Goal: Task Accomplishment & Management: Manage account settings

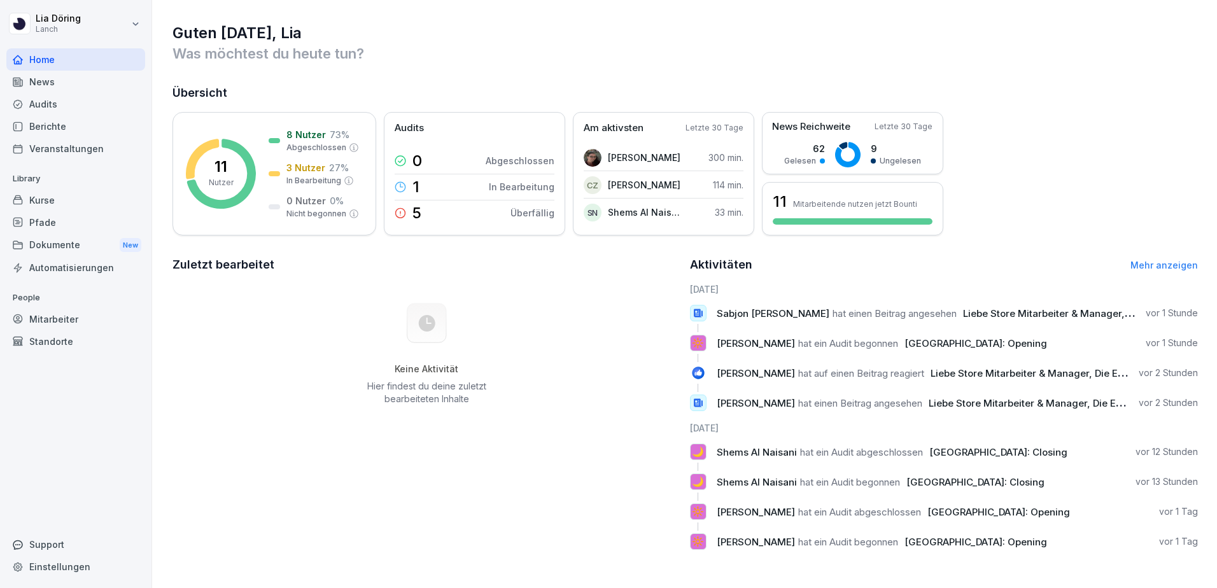
click at [34, 206] on div "Kurse" at bounding box center [75, 200] width 139 height 22
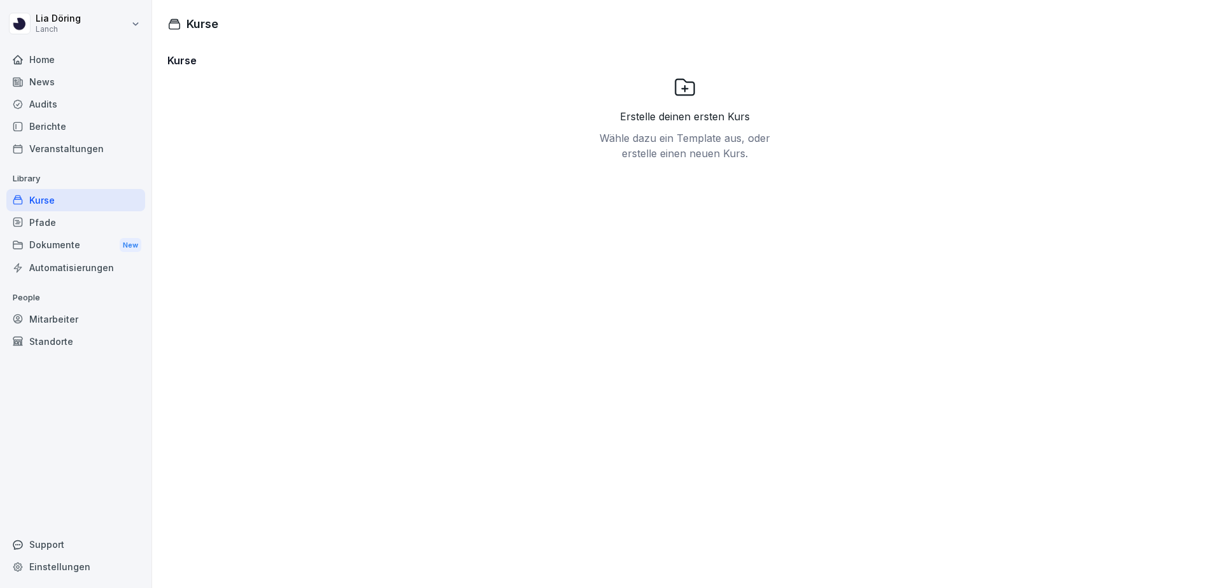
click at [42, 222] on div "Pfade" at bounding box center [75, 222] width 139 height 22
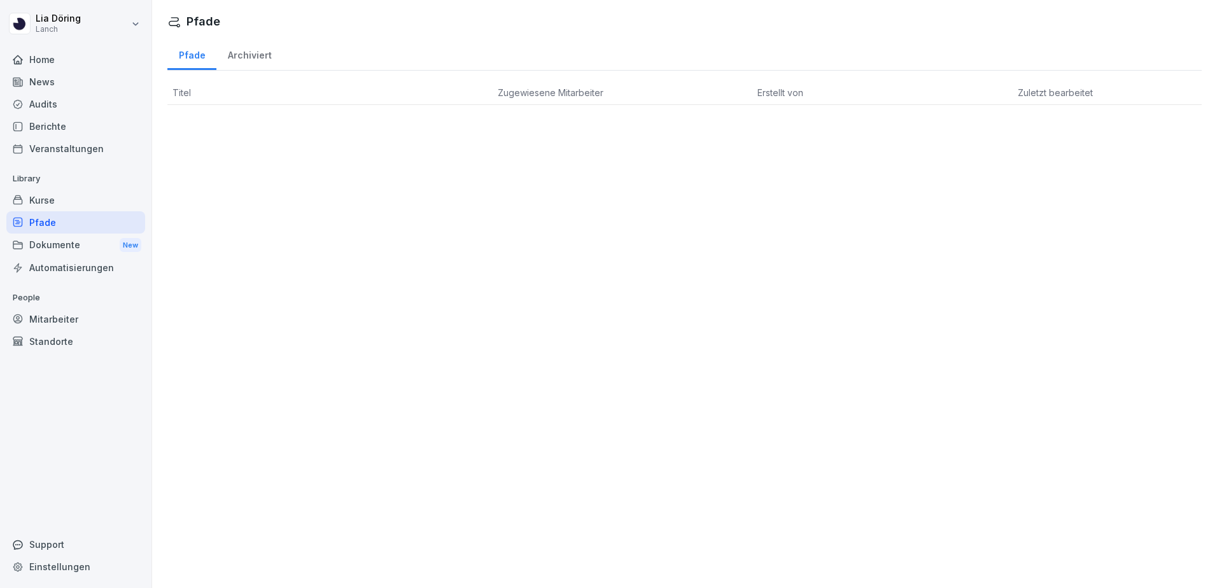
click at [49, 244] on div "Dokumente New" at bounding box center [75, 246] width 139 height 24
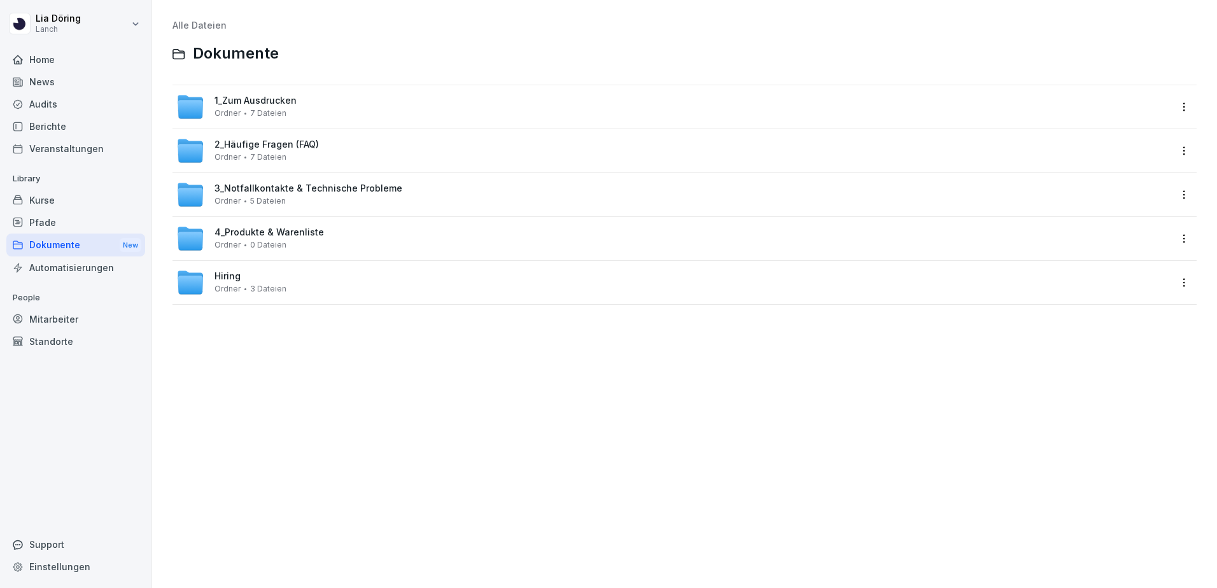
click at [41, 312] on div "Mitarbeiter" at bounding box center [75, 319] width 139 height 22
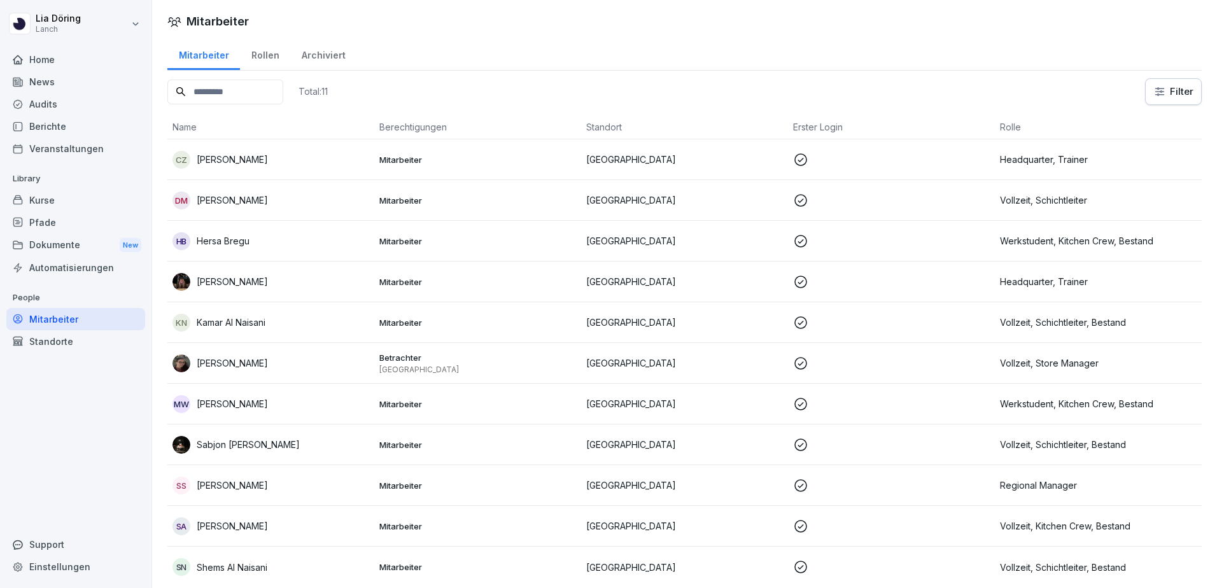
click at [255, 198] on p "[PERSON_NAME]" at bounding box center [232, 199] width 71 height 13
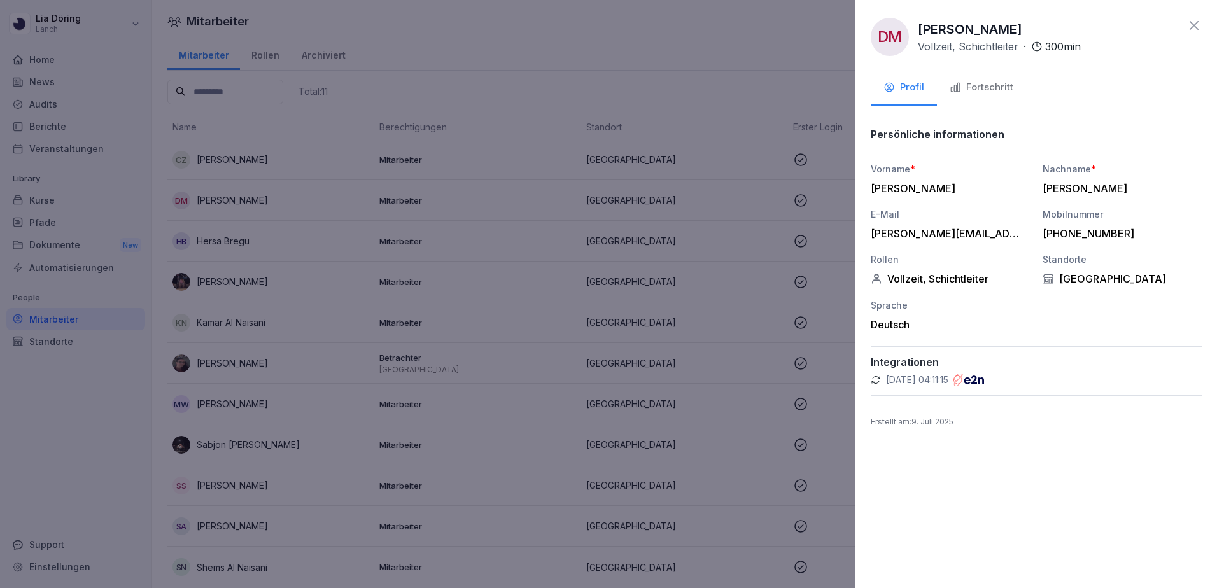
click at [977, 91] on div "Fortschritt" at bounding box center [981, 87] width 64 height 15
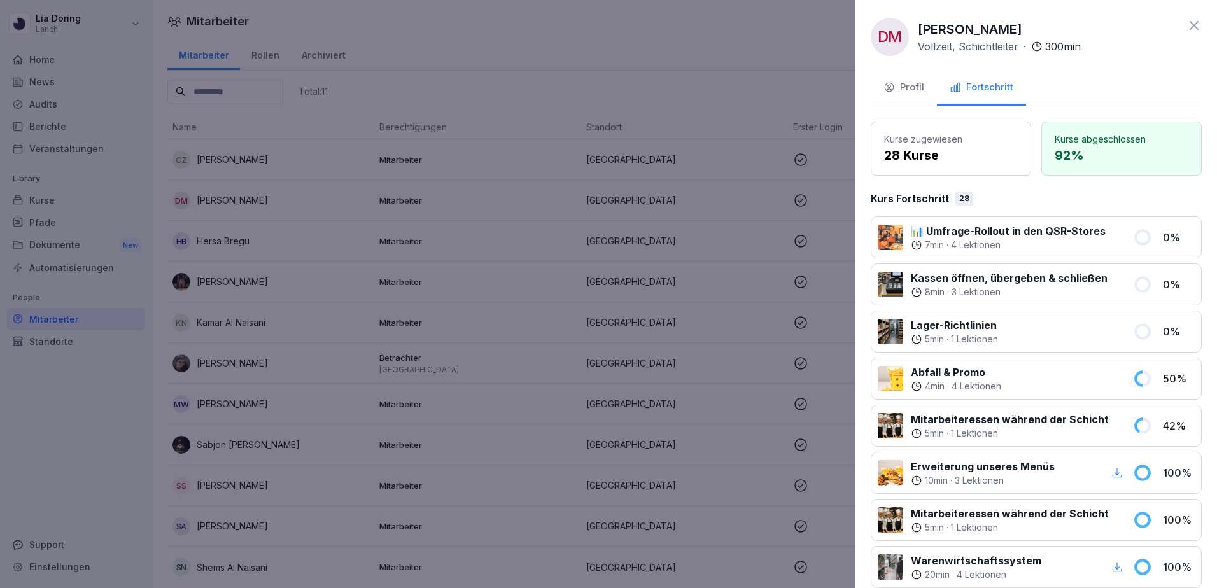
click at [1186, 20] on icon at bounding box center [1193, 25] width 15 height 15
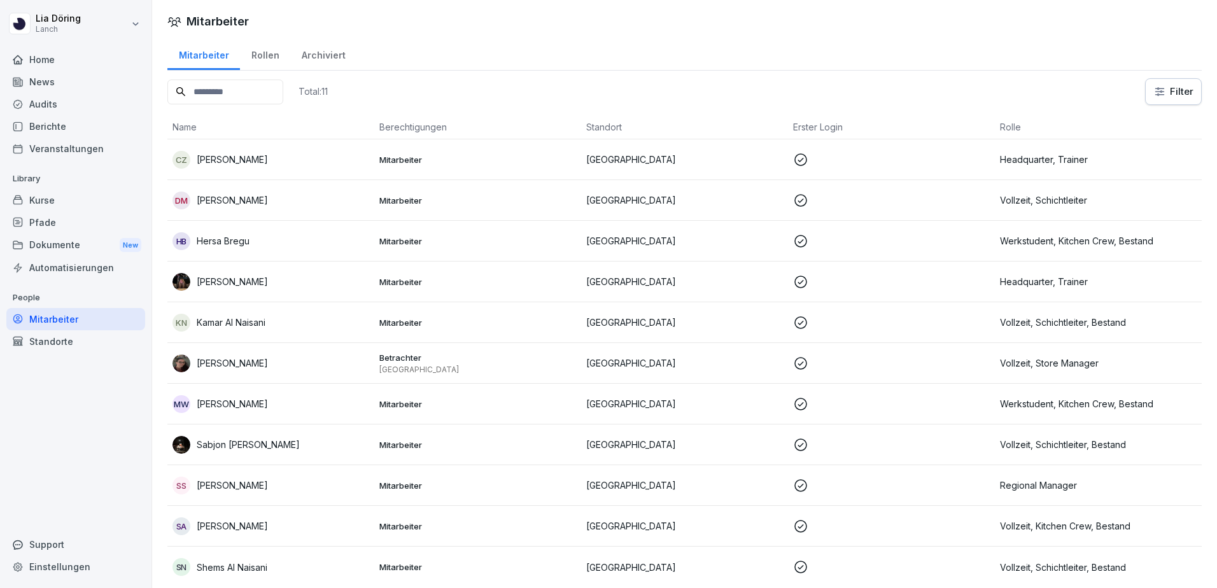
click at [235, 242] on p "Hersa Bregu" at bounding box center [223, 240] width 53 height 13
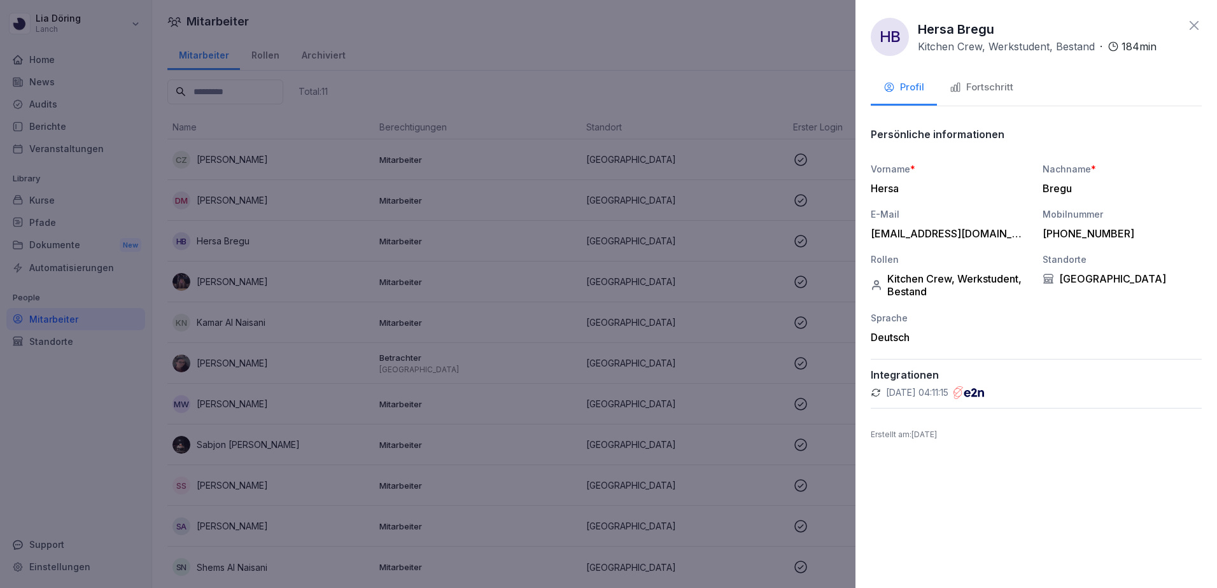
click at [981, 92] on div "Fortschritt" at bounding box center [981, 87] width 64 height 15
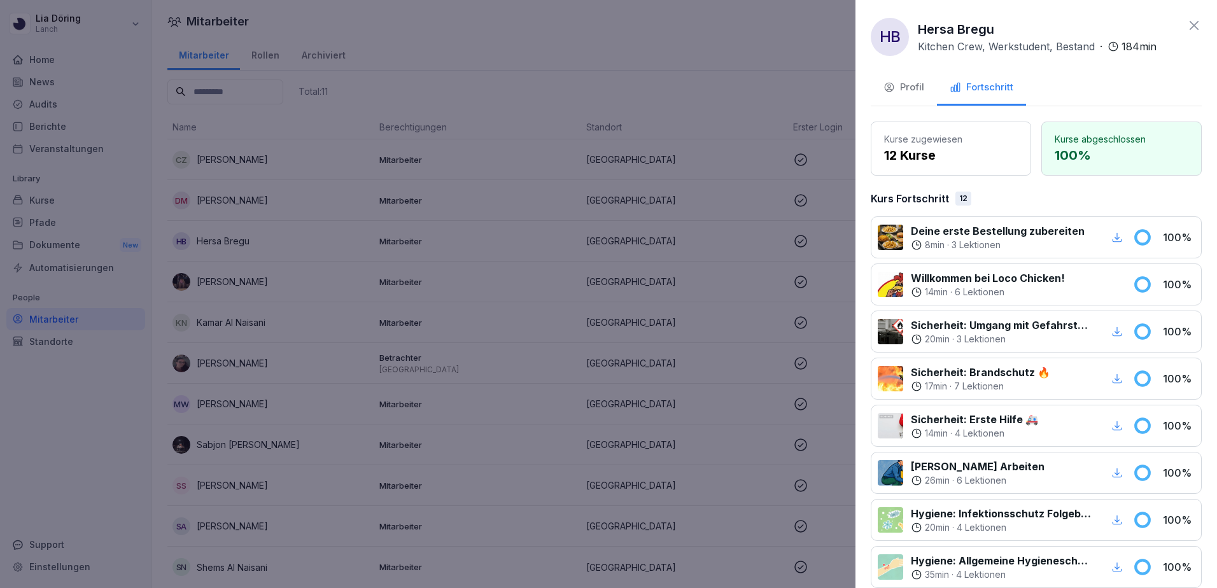
click at [1189, 22] on icon at bounding box center [1193, 25] width 15 height 15
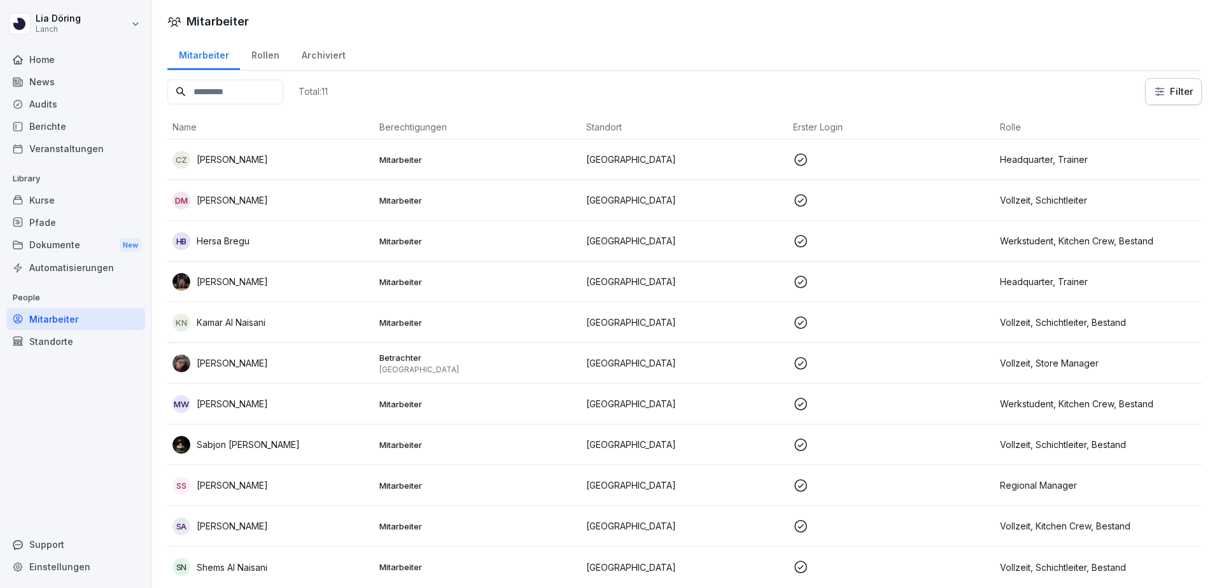
click at [246, 326] on p "Kamar Al Naisani" at bounding box center [231, 322] width 69 height 13
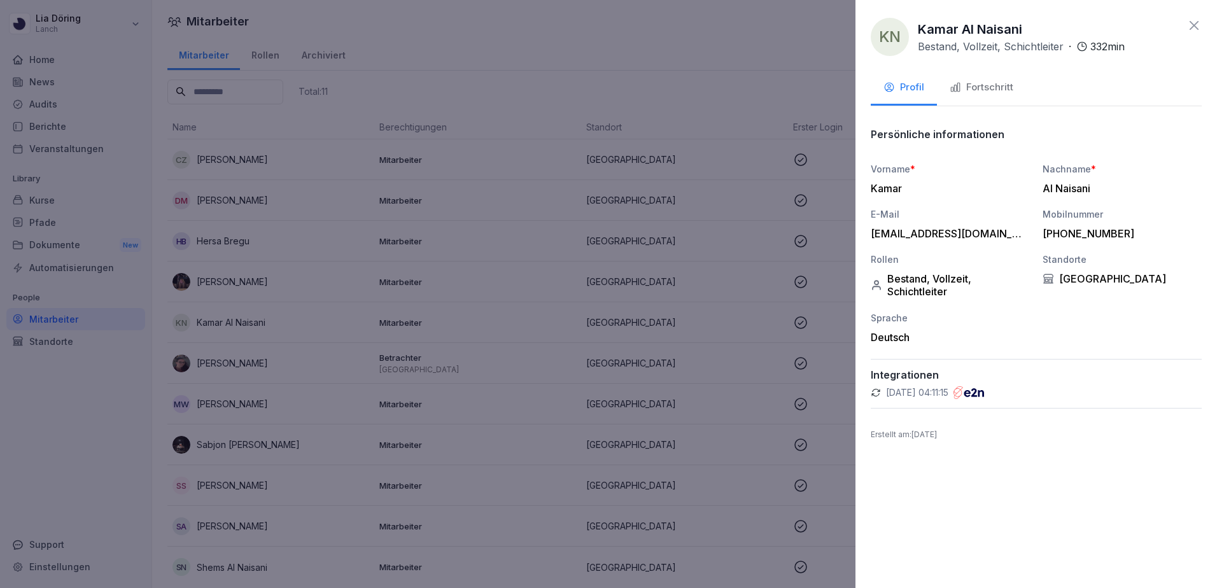
click at [989, 85] on div "Fortschritt" at bounding box center [981, 87] width 64 height 15
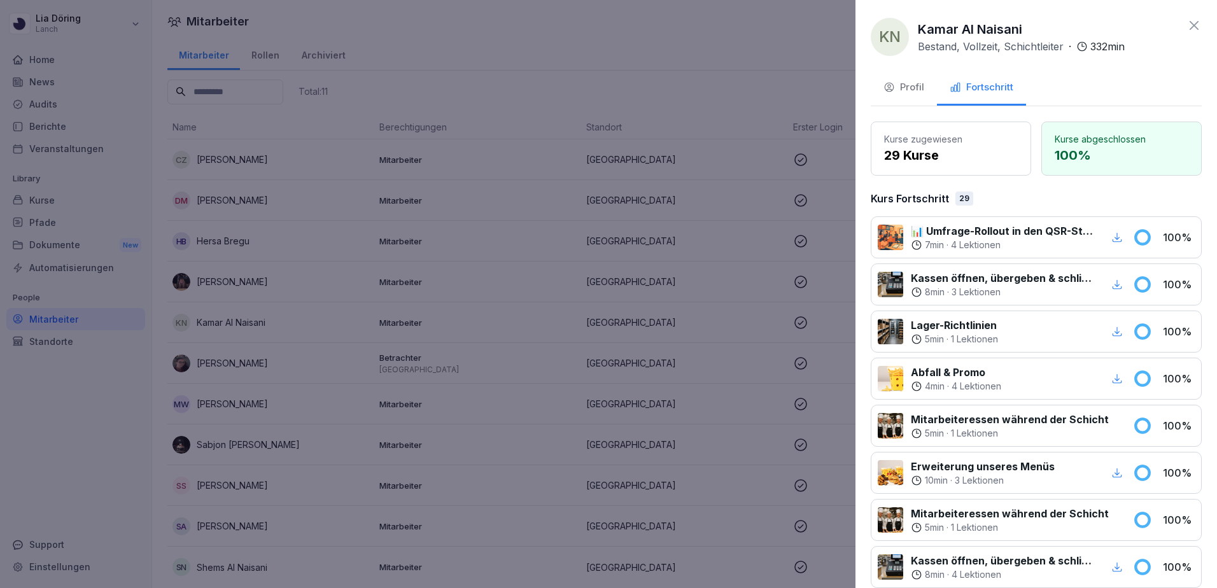
click at [1186, 25] on icon at bounding box center [1193, 25] width 15 height 15
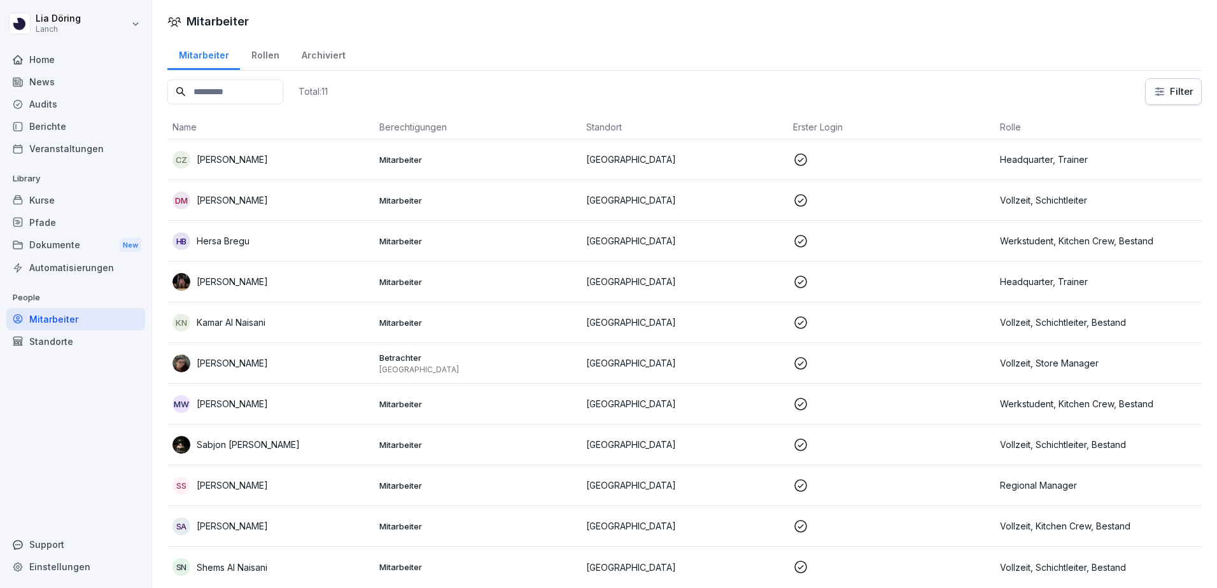
click at [232, 443] on p "Sabjon [PERSON_NAME]" at bounding box center [248, 444] width 103 height 13
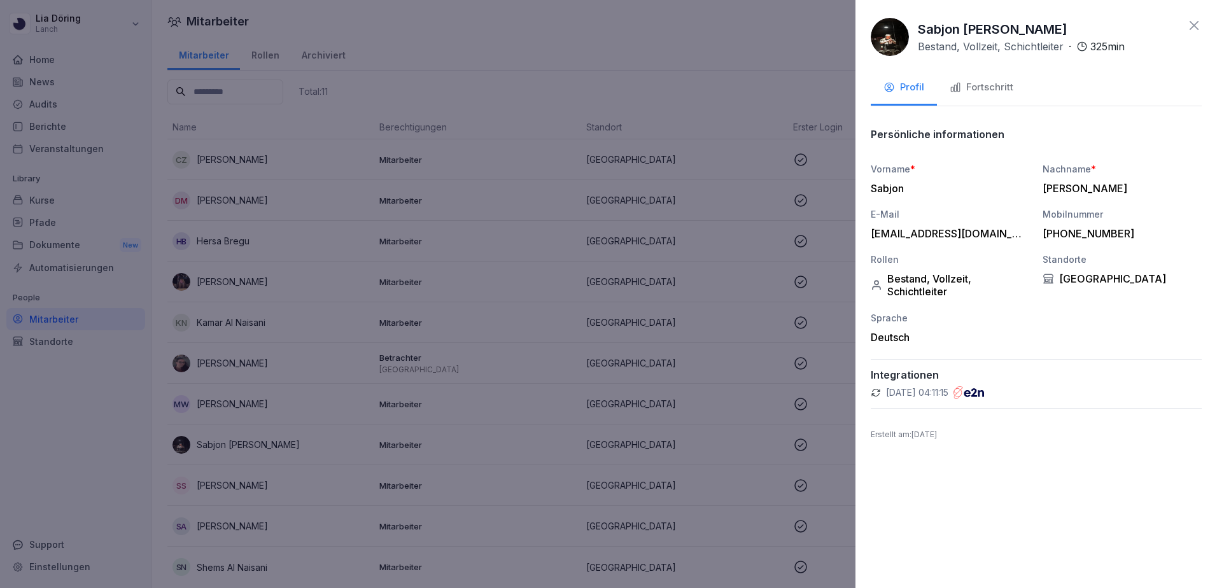
click at [987, 97] on button "Fortschritt" at bounding box center [981, 88] width 89 height 34
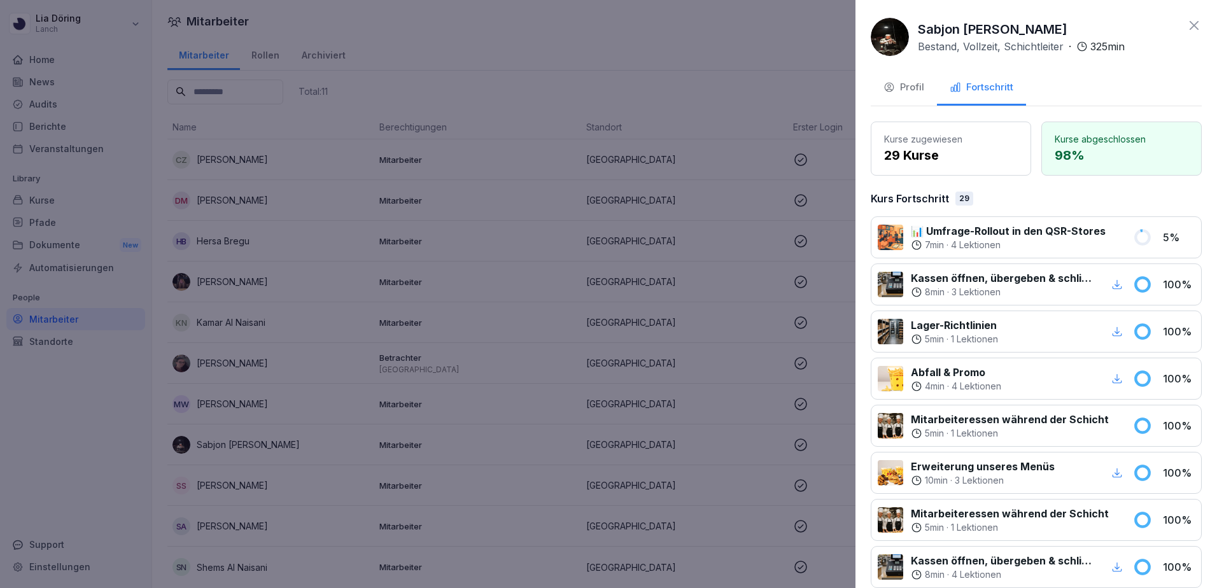
click at [1186, 25] on icon at bounding box center [1193, 25] width 15 height 15
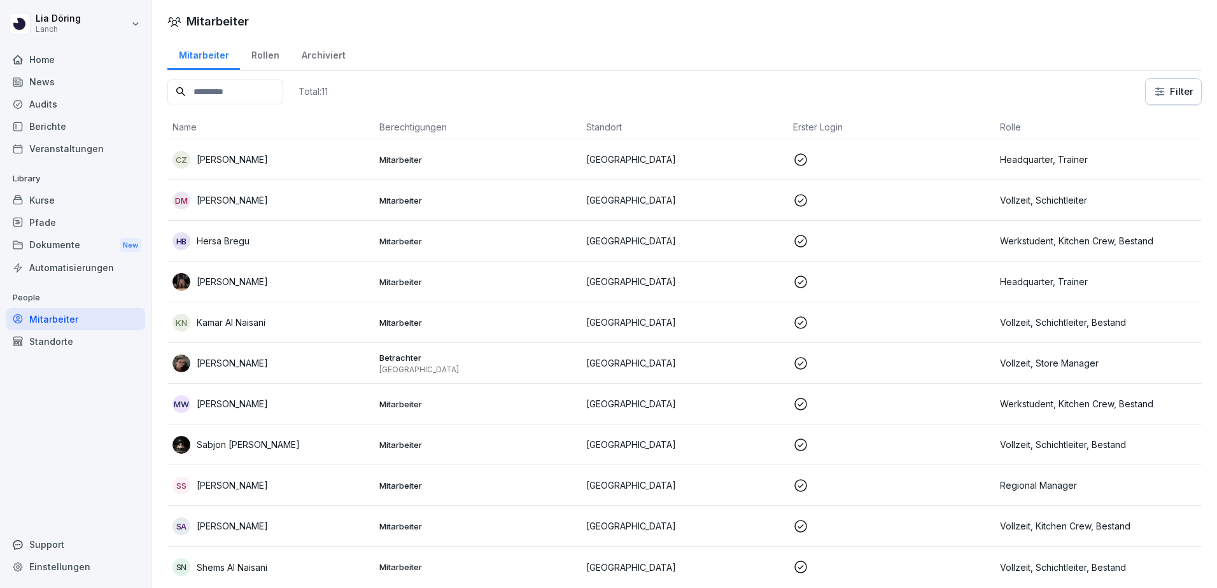
click at [227, 403] on p "[PERSON_NAME]" at bounding box center [232, 403] width 71 height 13
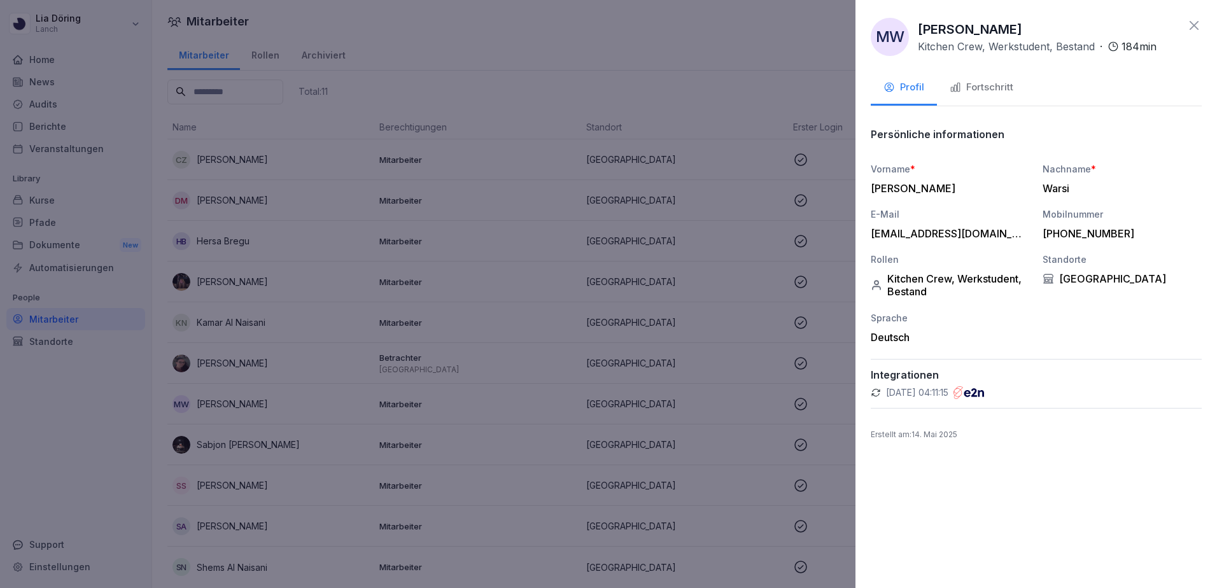
click at [994, 84] on div "Fortschritt" at bounding box center [981, 87] width 64 height 15
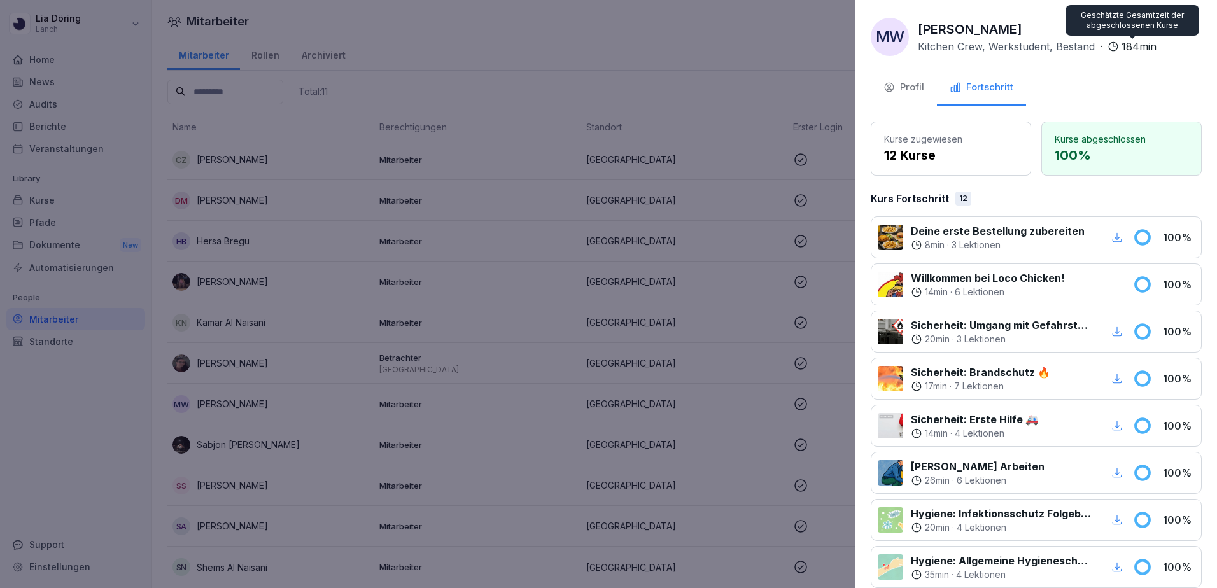
click at [1186, 31] on icon at bounding box center [1193, 25] width 15 height 15
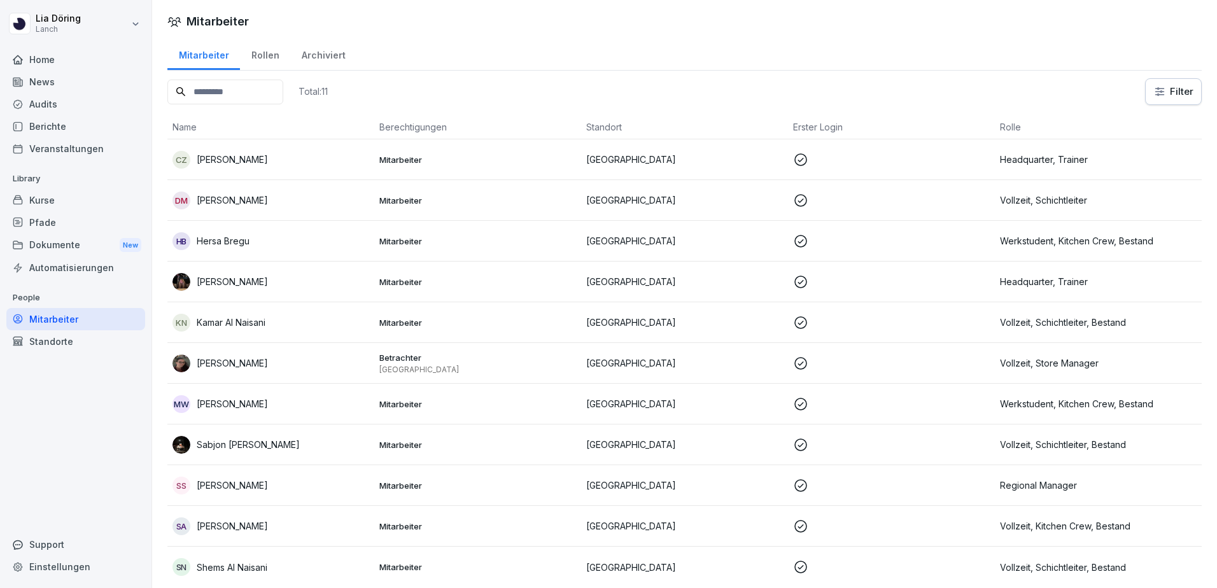
scroll to position [19, 0]
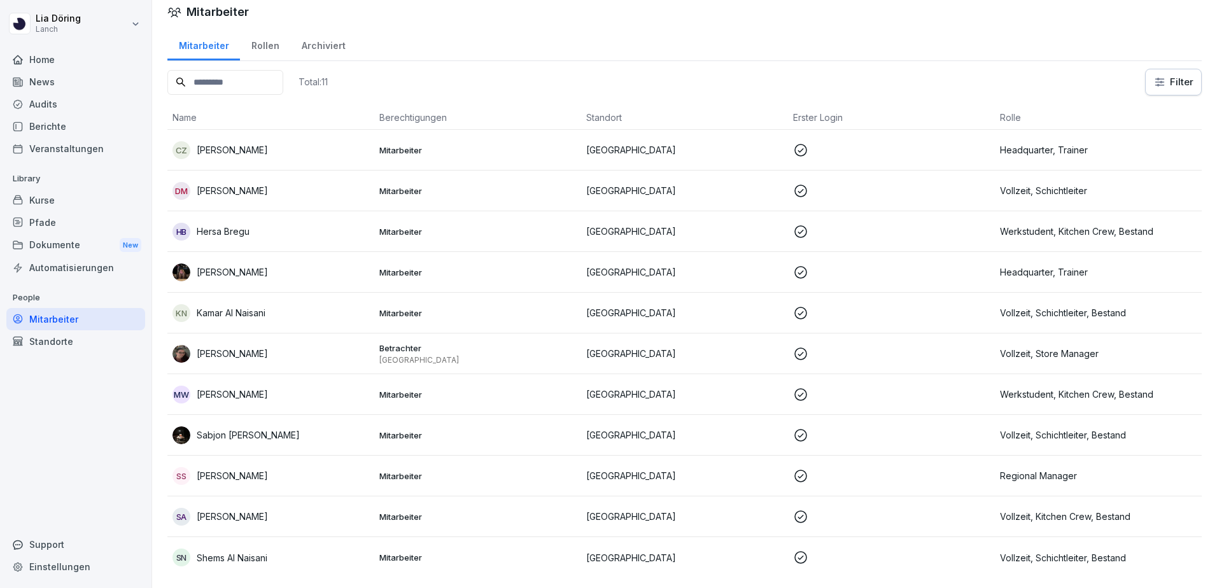
click at [223, 510] on p "[PERSON_NAME]" at bounding box center [232, 516] width 71 height 13
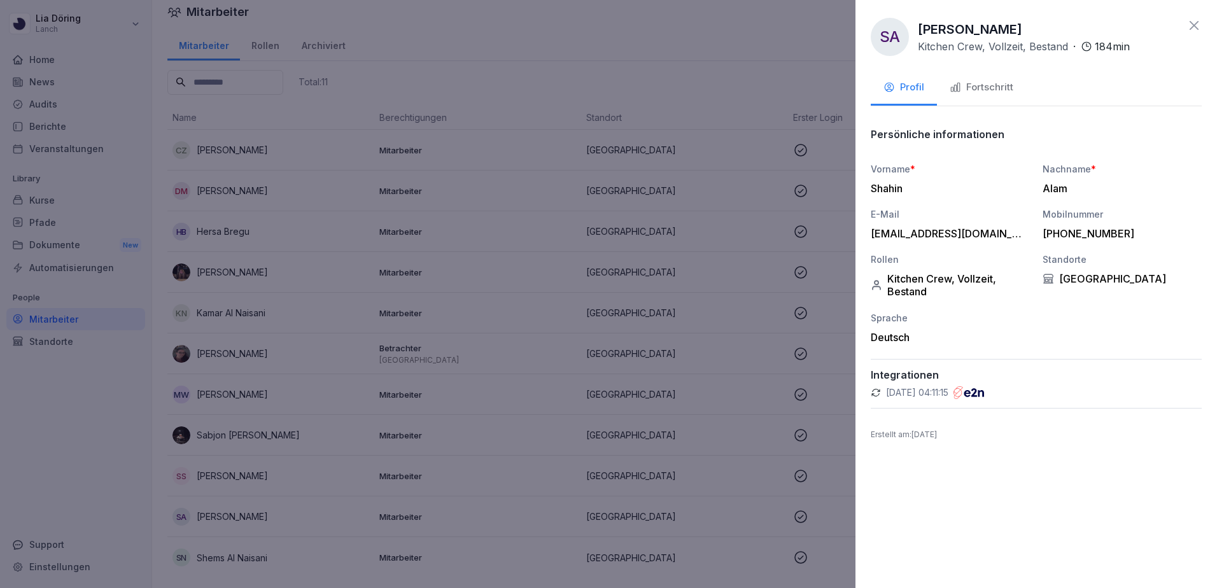
click at [997, 90] on div "Fortschritt" at bounding box center [981, 87] width 64 height 15
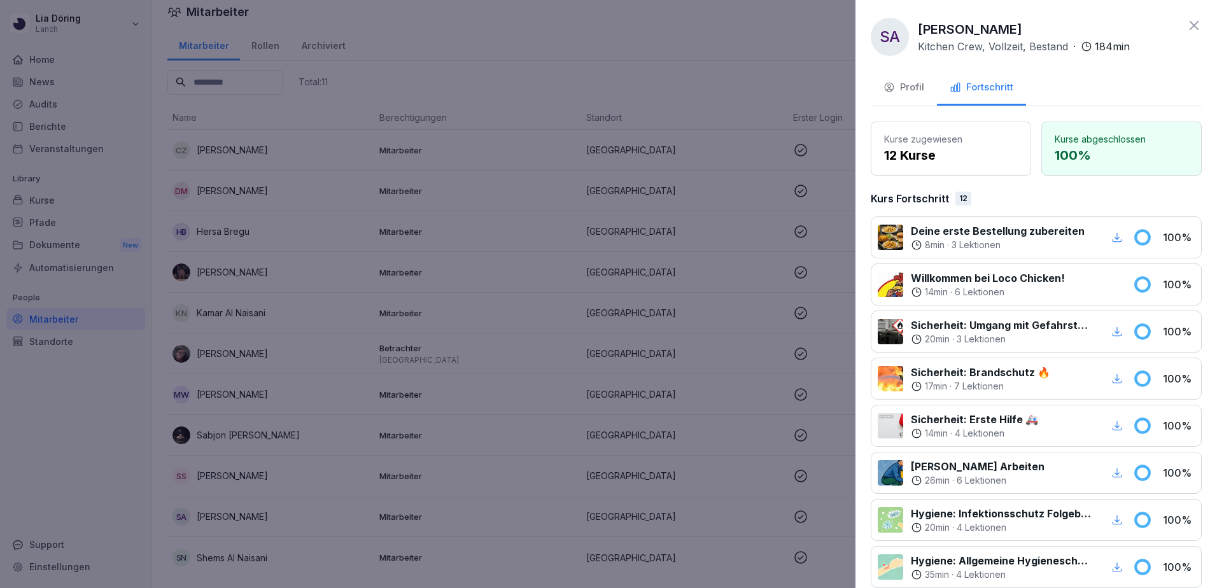
click at [1186, 25] on icon at bounding box center [1193, 25] width 15 height 15
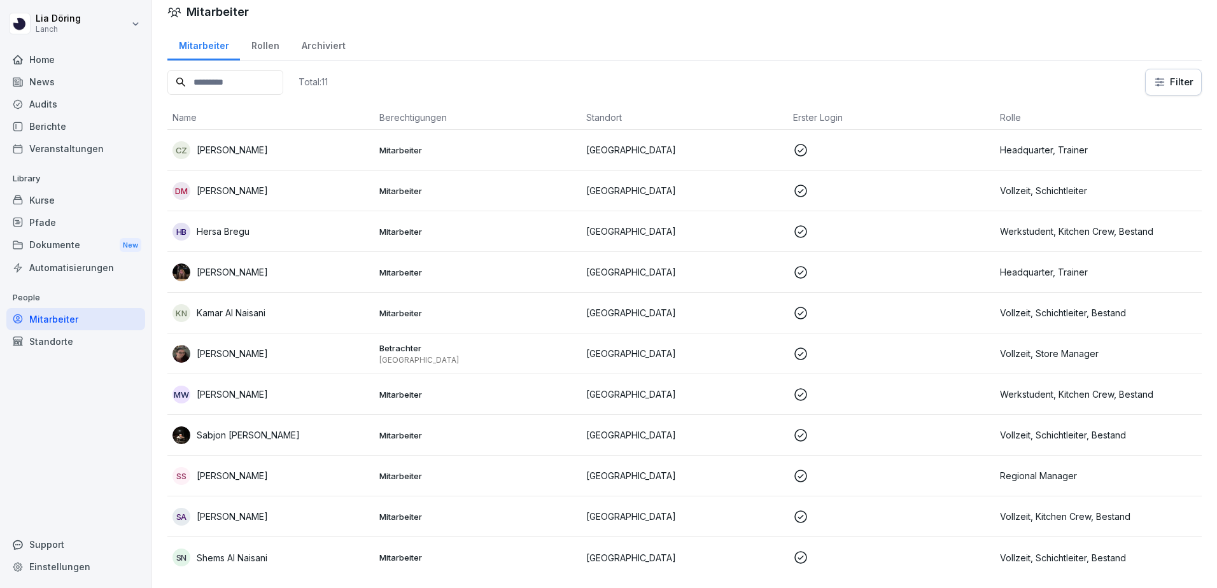
click at [255, 551] on p "Shems Al Naisani" at bounding box center [232, 557] width 71 height 13
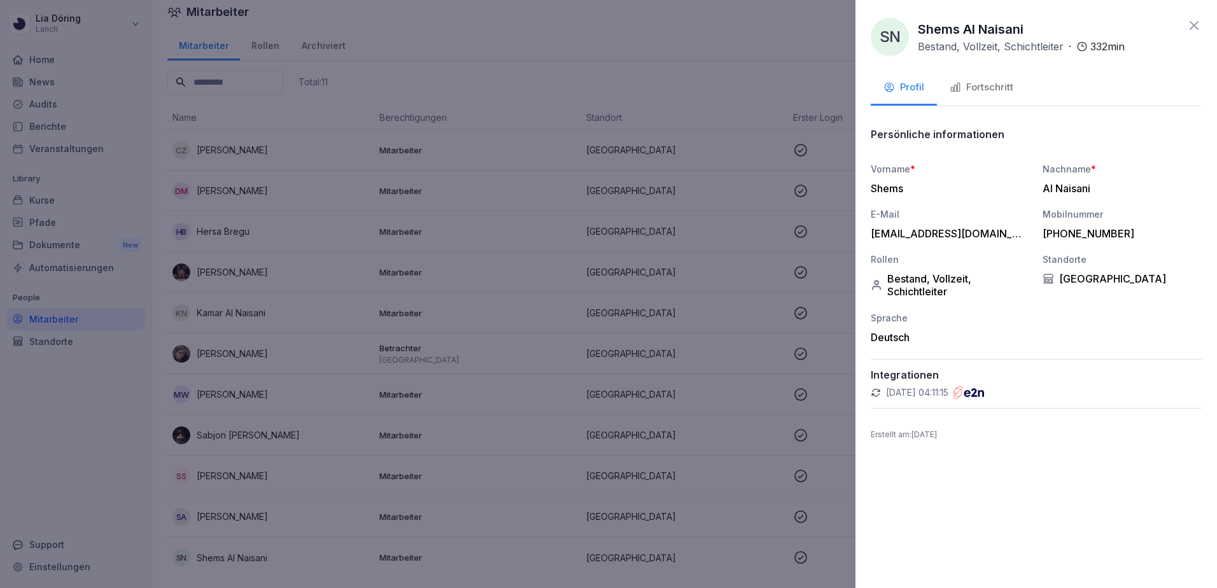
click at [982, 90] on div "Fortschritt" at bounding box center [981, 87] width 64 height 15
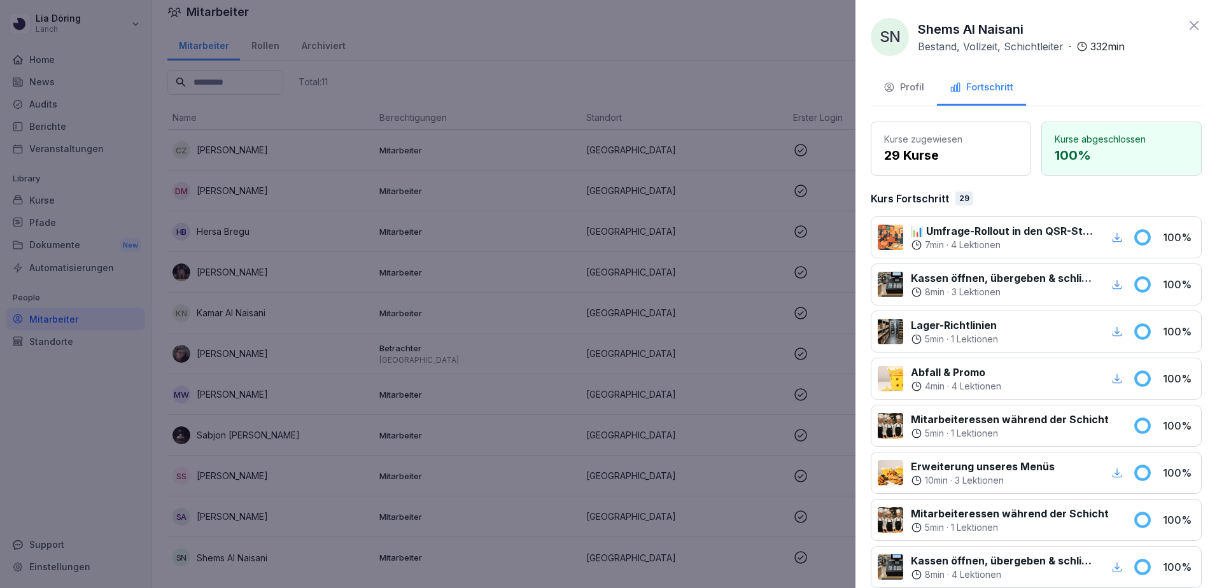
click at [1186, 18] on icon at bounding box center [1193, 25] width 15 height 15
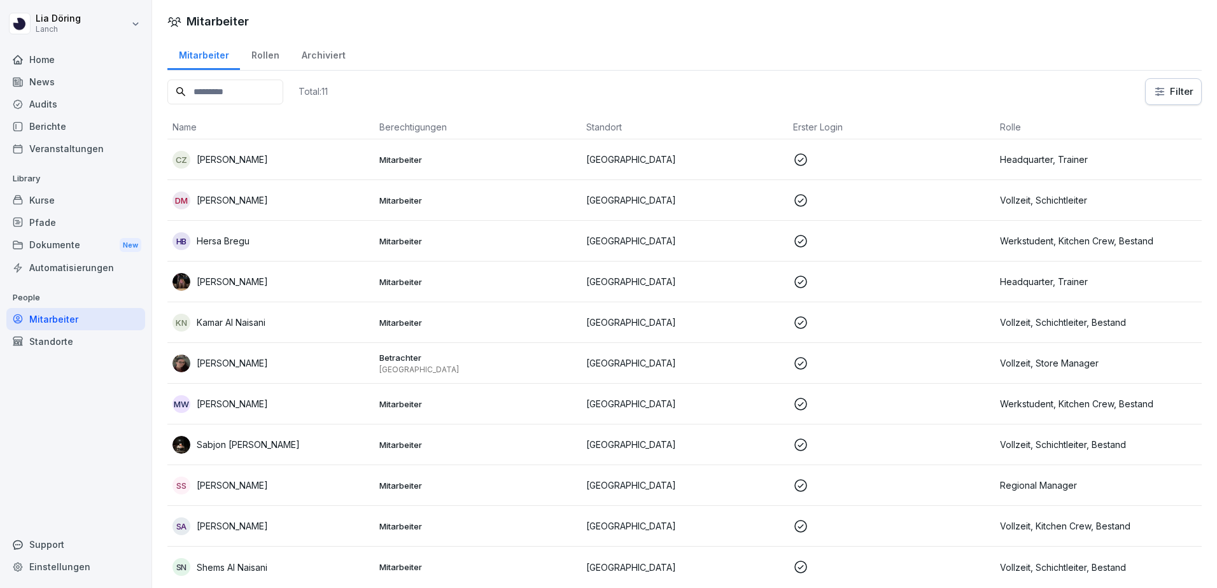
click at [200, 360] on p "[PERSON_NAME]" at bounding box center [232, 362] width 71 height 13
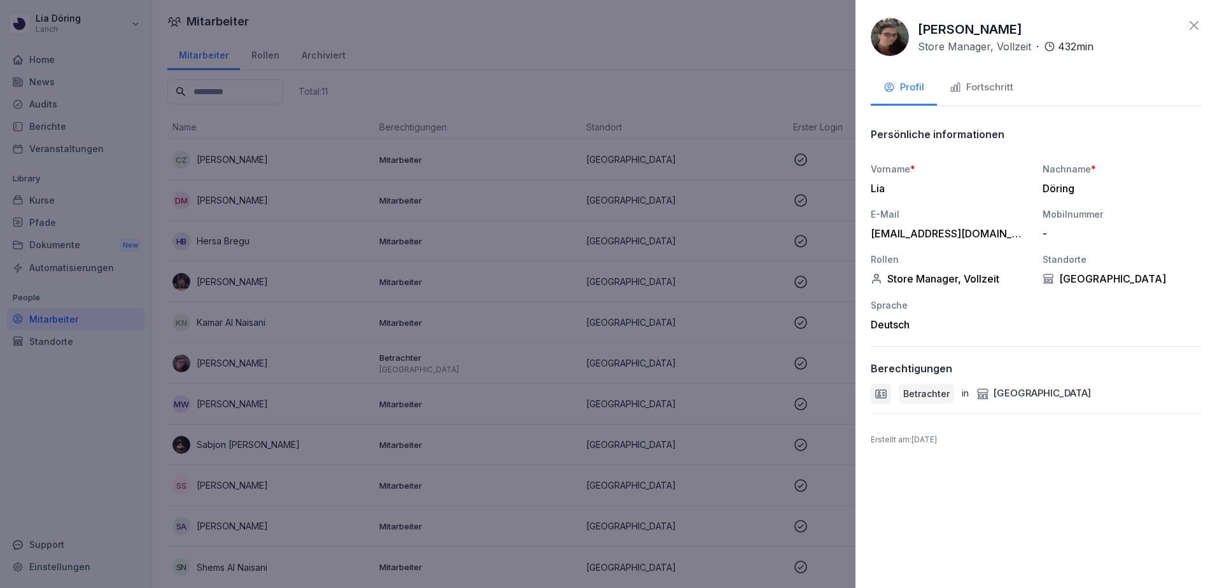
click at [972, 89] on div "Fortschritt" at bounding box center [981, 87] width 64 height 15
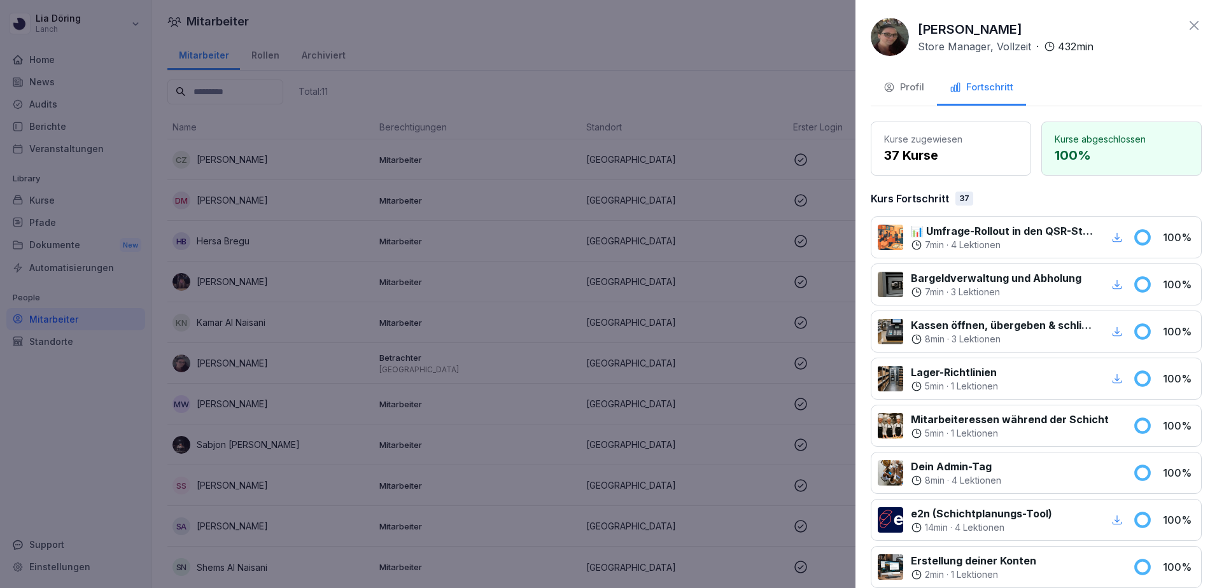
click at [1186, 17] on div "[PERSON_NAME] Store Manager, Vollzeit · 432 min Profil Fortschritt Kurse zugewi…" at bounding box center [1035, 294] width 361 height 588
click at [1186, 27] on icon at bounding box center [1193, 25] width 15 height 15
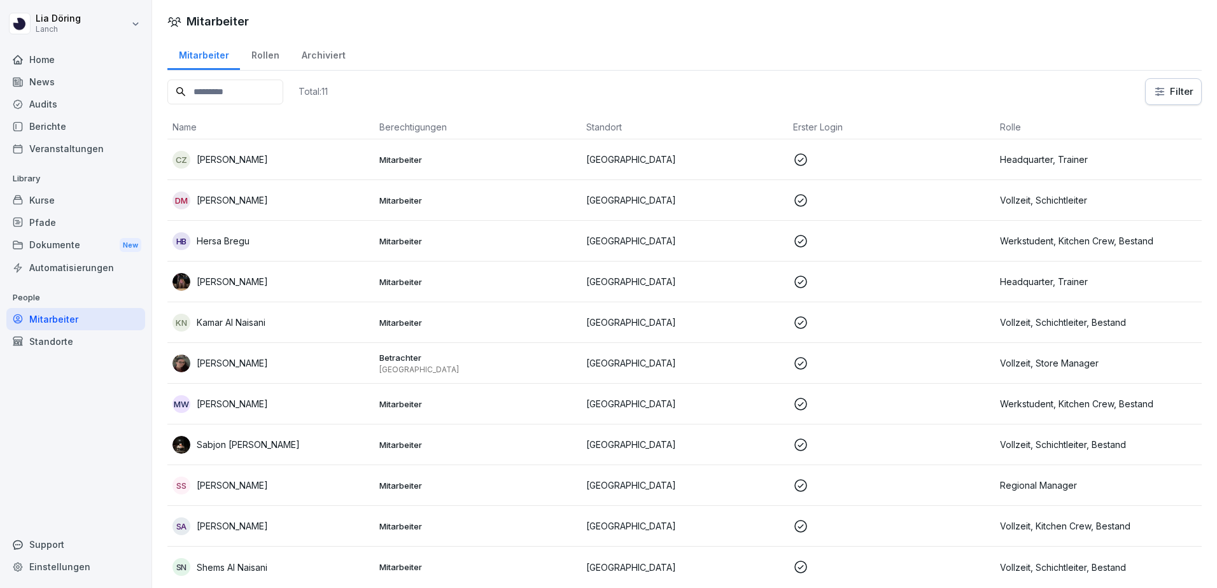
click at [29, 55] on div "Home" at bounding box center [75, 59] width 139 height 22
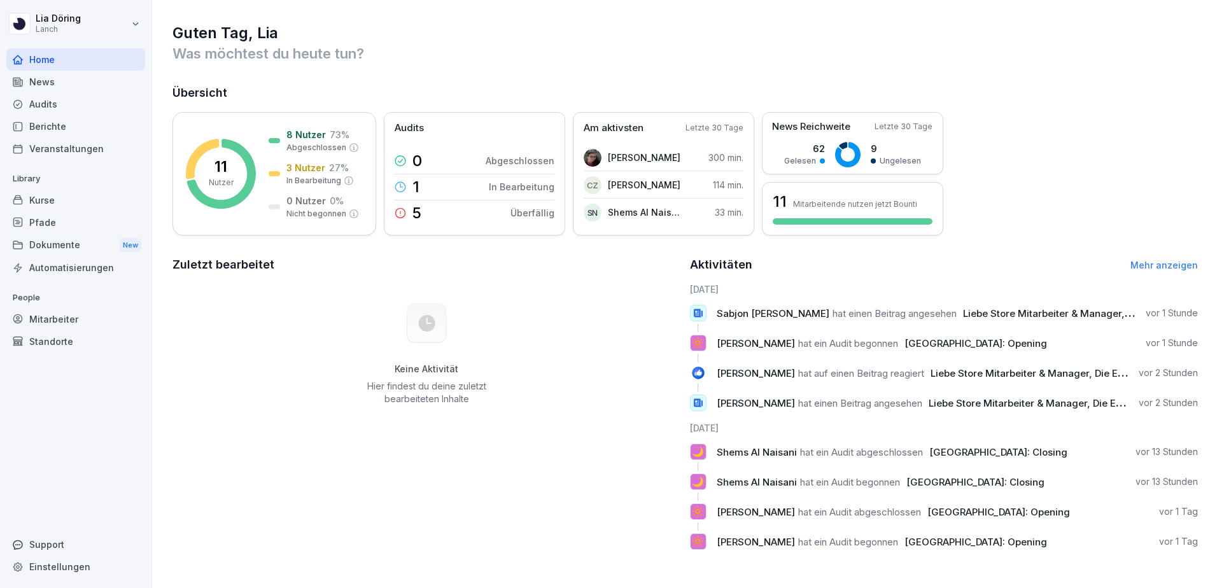
click at [27, 106] on div "Audits" at bounding box center [75, 104] width 139 height 22
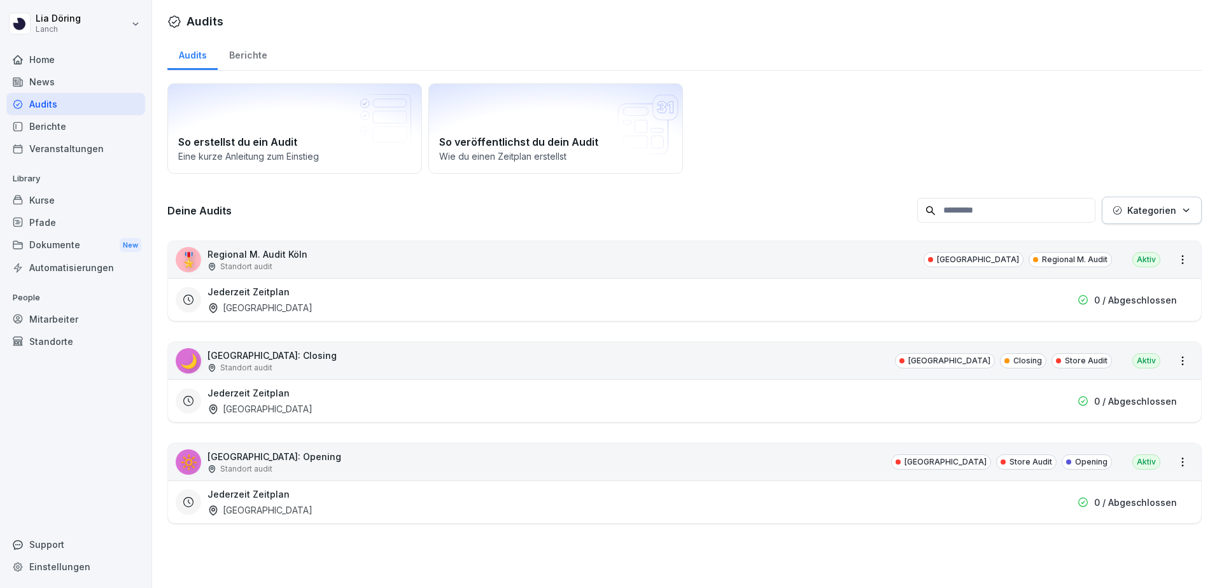
click at [257, 53] on div "Berichte" at bounding box center [248, 54] width 60 height 32
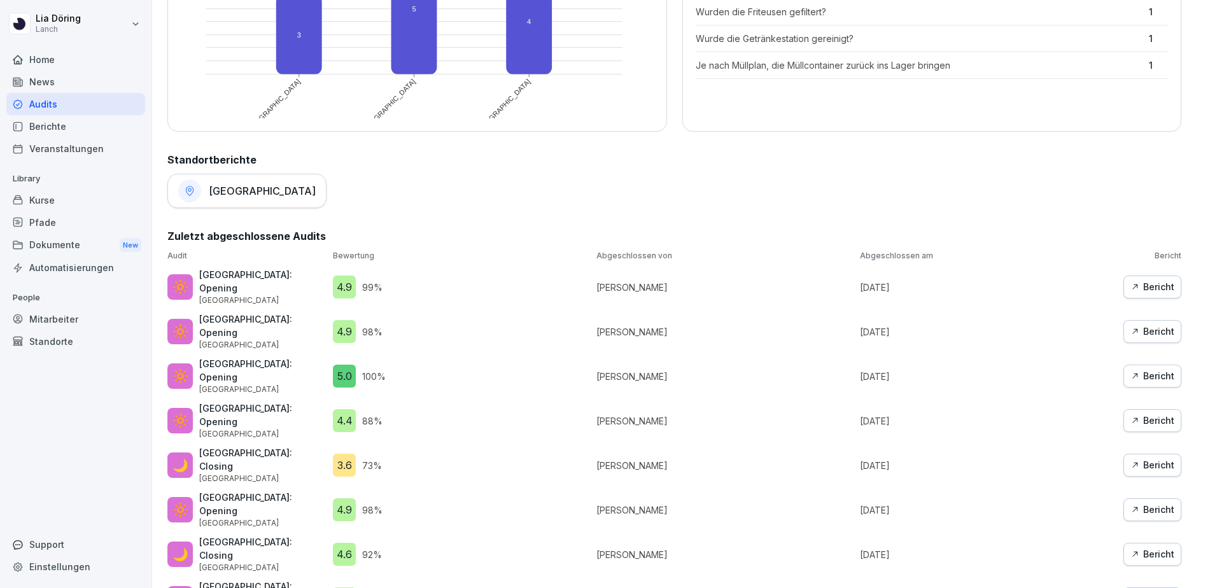
scroll to position [510, 0]
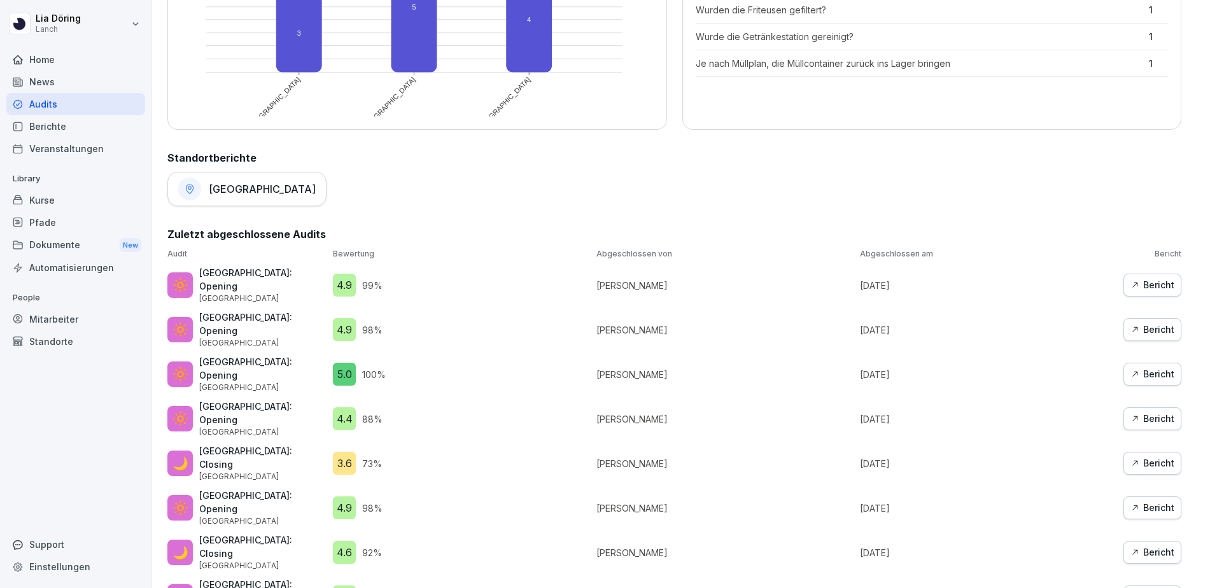
click at [200, 195] on div "[GEOGRAPHIC_DATA]" at bounding box center [246, 189] width 159 height 34
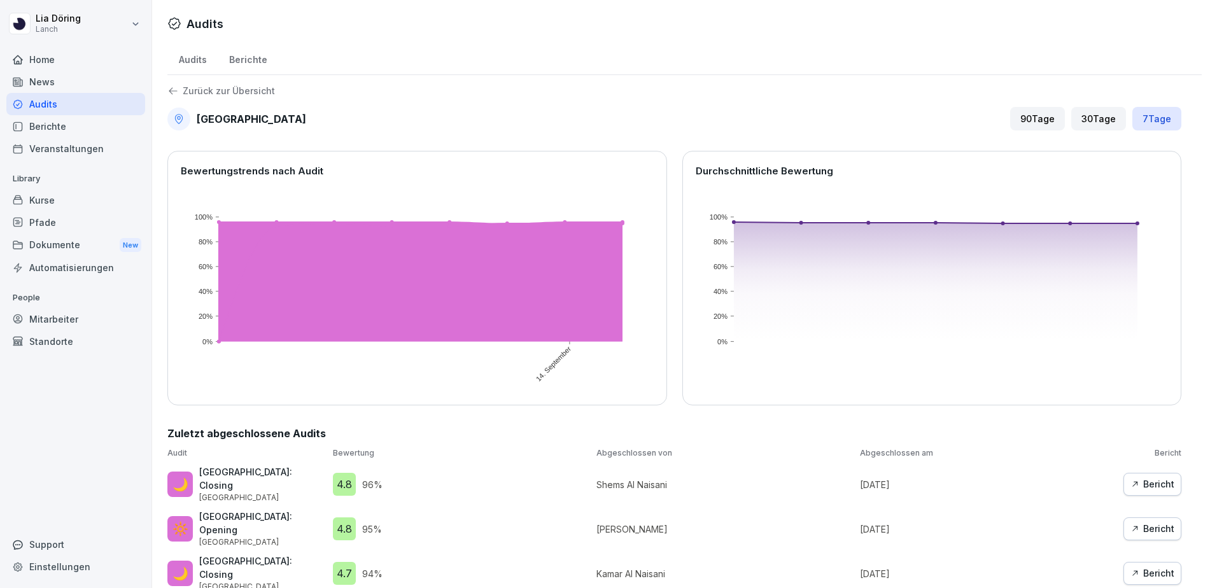
click at [1098, 126] on div "30 Tage" at bounding box center [1098, 119] width 55 height 24
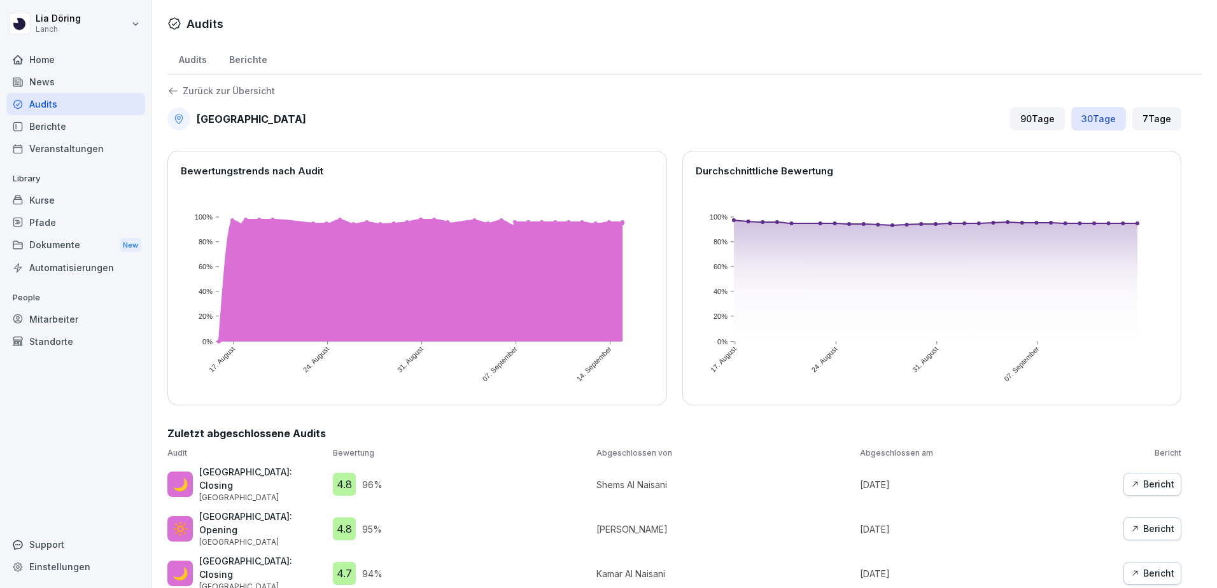
click at [1142, 119] on div "7 Tage" at bounding box center [1156, 119] width 49 height 24
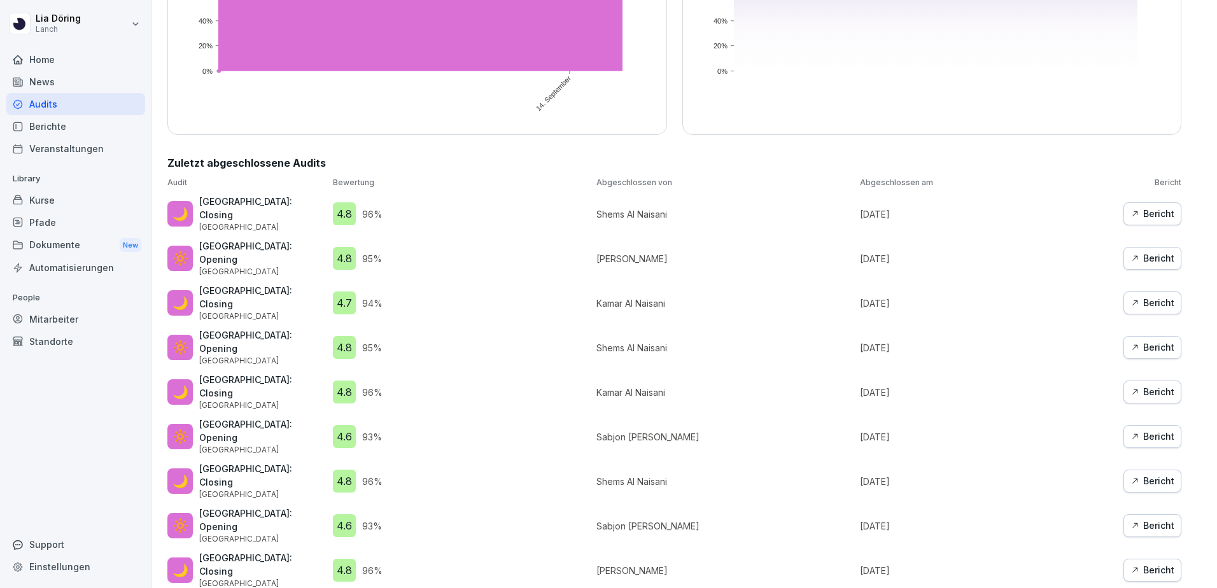
scroll to position [304, 0]
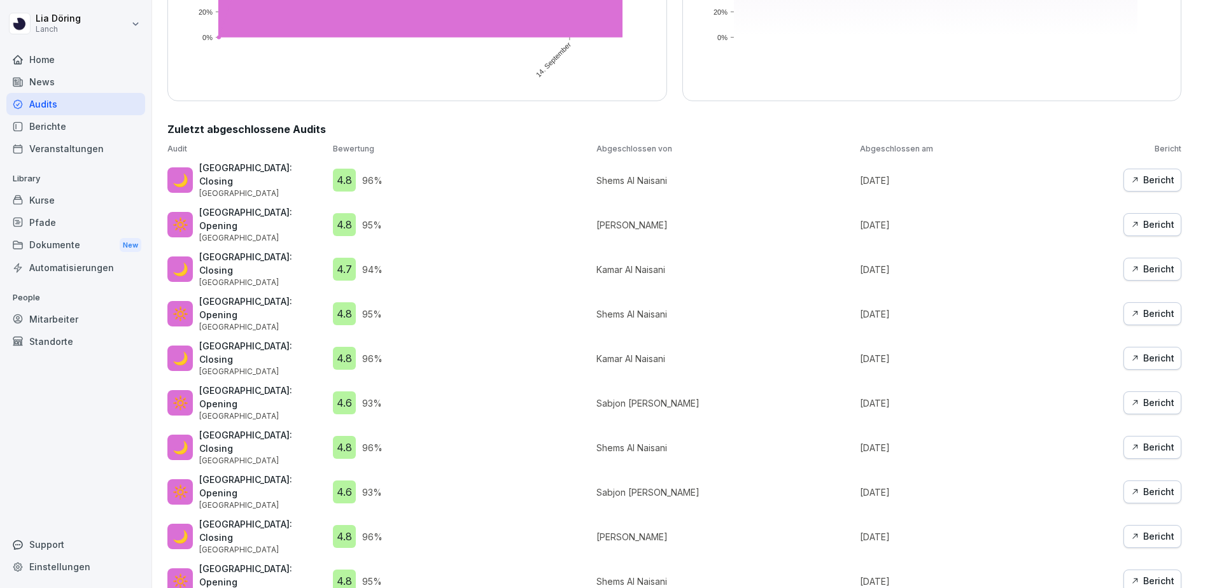
click at [46, 124] on div "Berichte" at bounding box center [75, 126] width 139 height 22
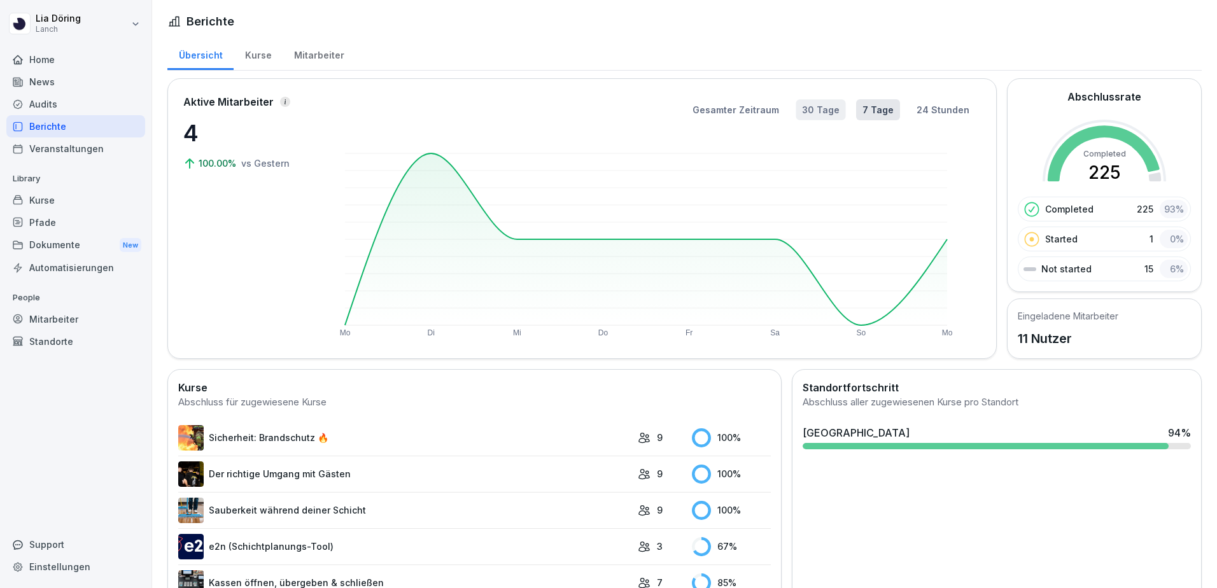
click at [814, 110] on button "30 Tage" at bounding box center [820, 109] width 50 height 21
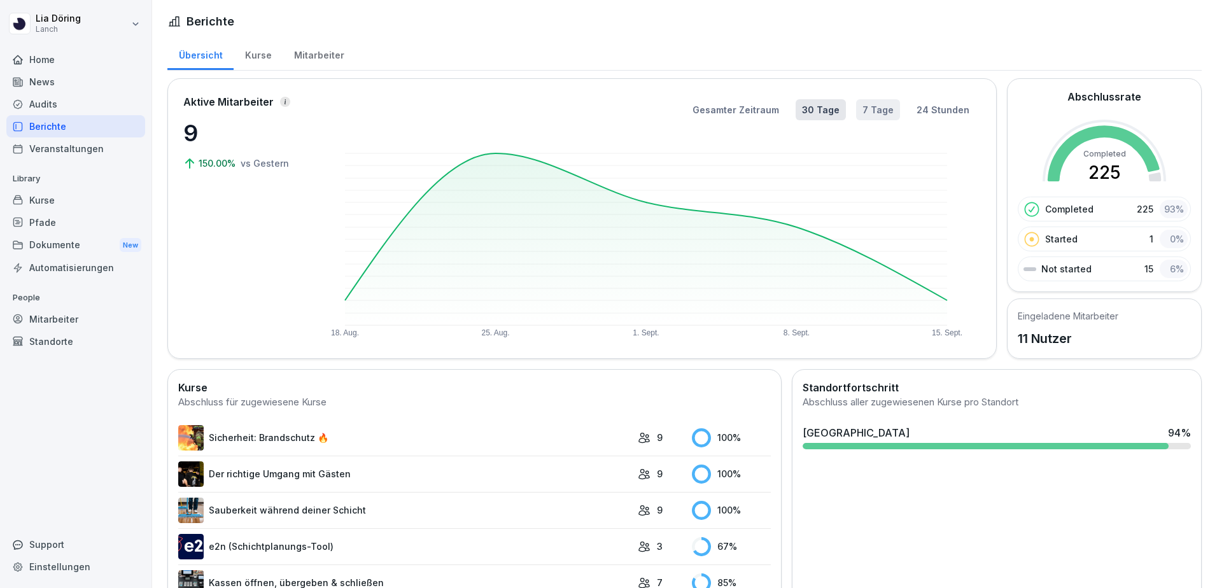
click at [867, 108] on button "7 Tage" at bounding box center [878, 109] width 44 height 21
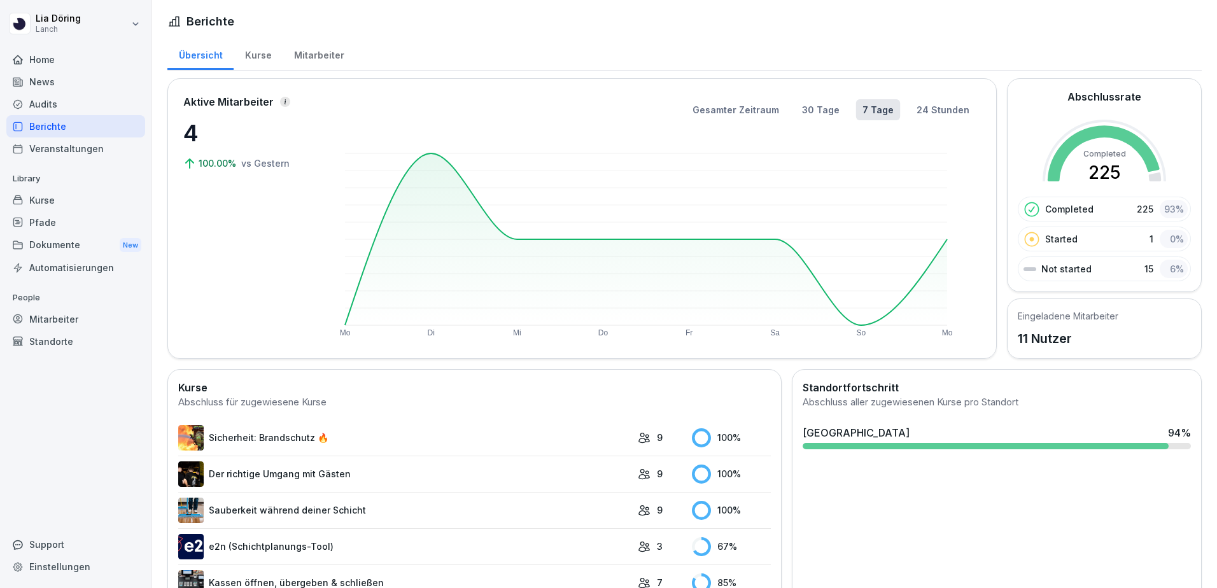
click at [68, 270] on div "Automatisierungen" at bounding box center [75, 267] width 139 height 22
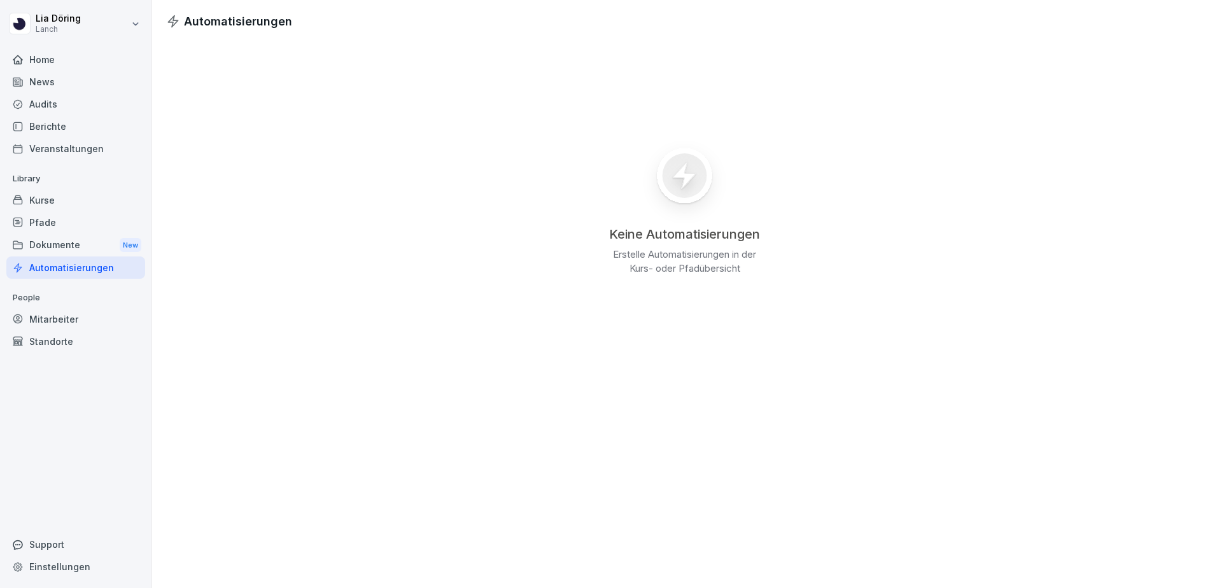
click at [43, 61] on div "Home" at bounding box center [75, 59] width 139 height 22
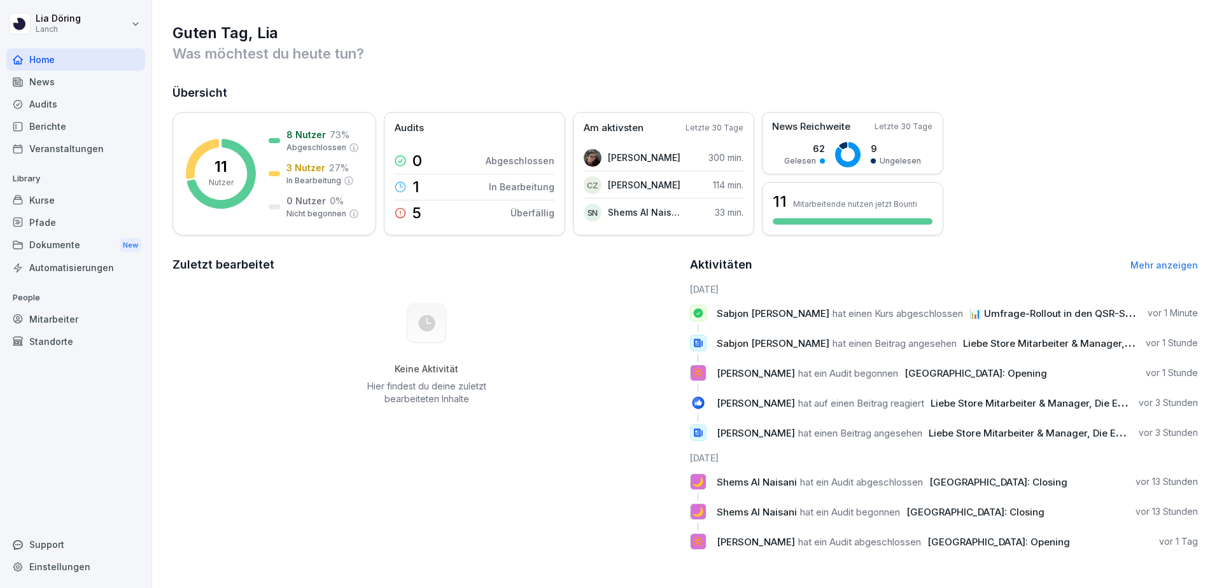
scroll to position [4, 0]
click at [49, 323] on div "Mitarbeiter" at bounding box center [75, 319] width 139 height 22
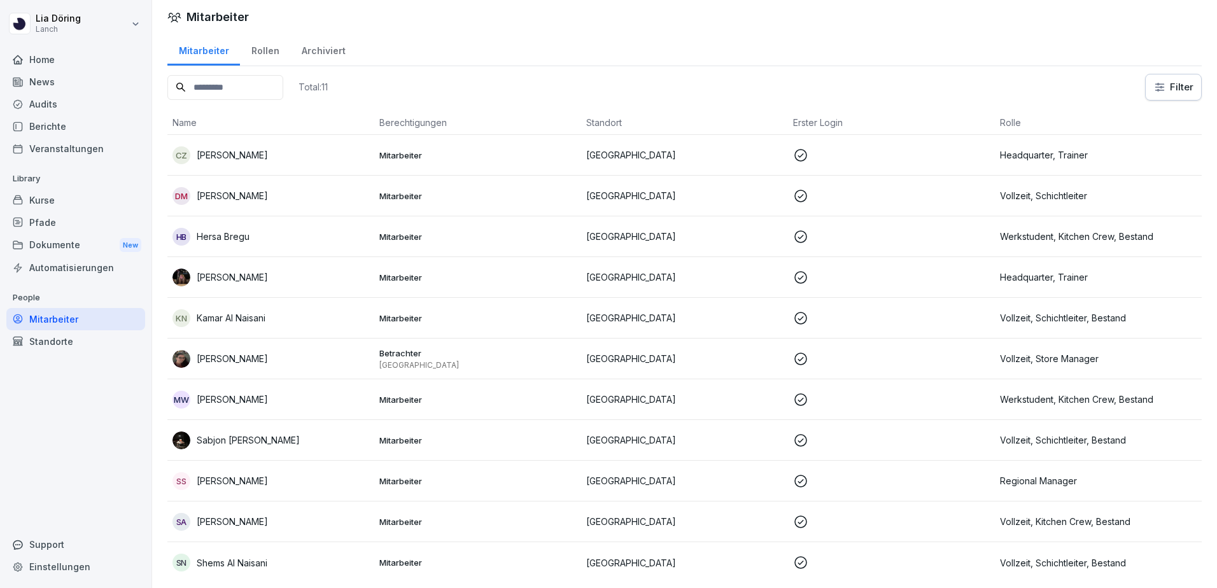
click at [219, 159] on p "[PERSON_NAME]" at bounding box center [232, 154] width 71 height 13
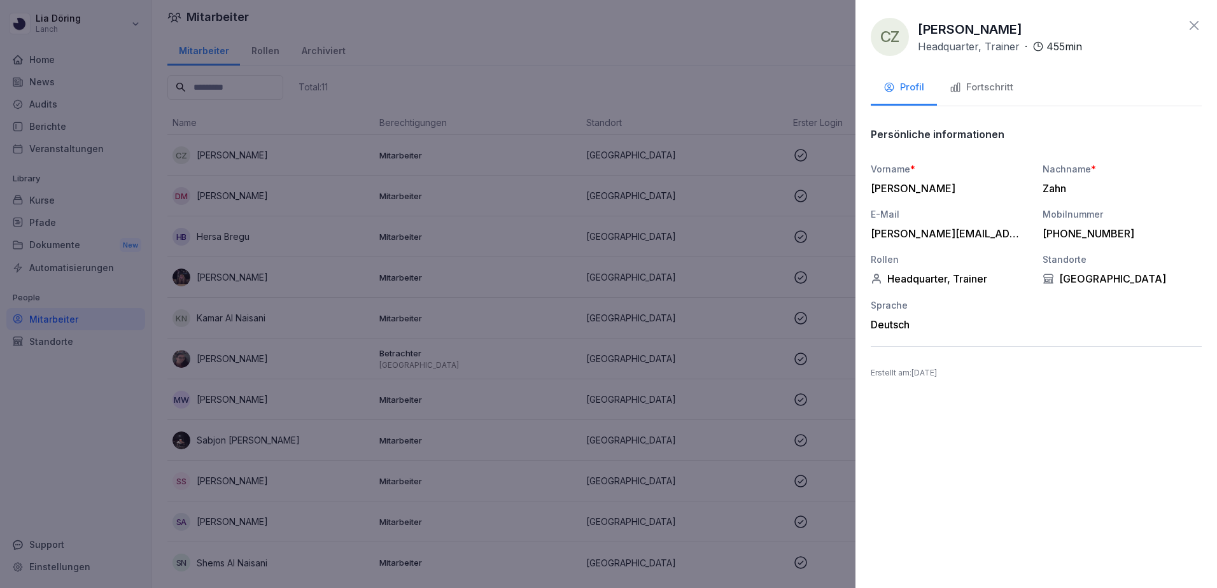
click at [981, 93] on div "Fortschritt" at bounding box center [981, 87] width 64 height 15
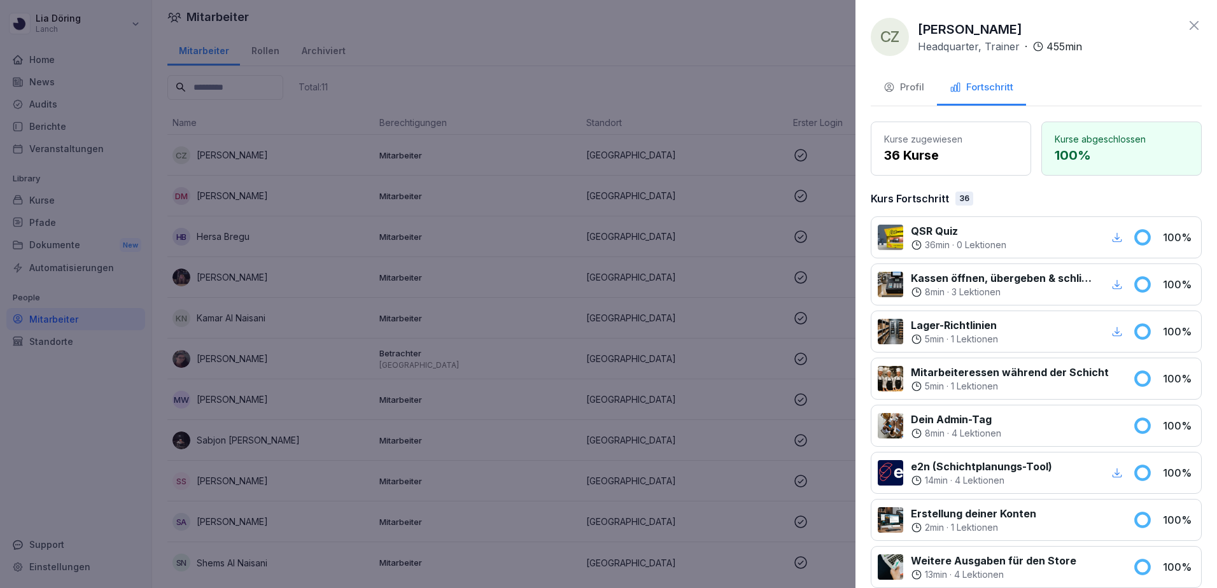
click at [1186, 29] on icon at bounding box center [1193, 25] width 15 height 15
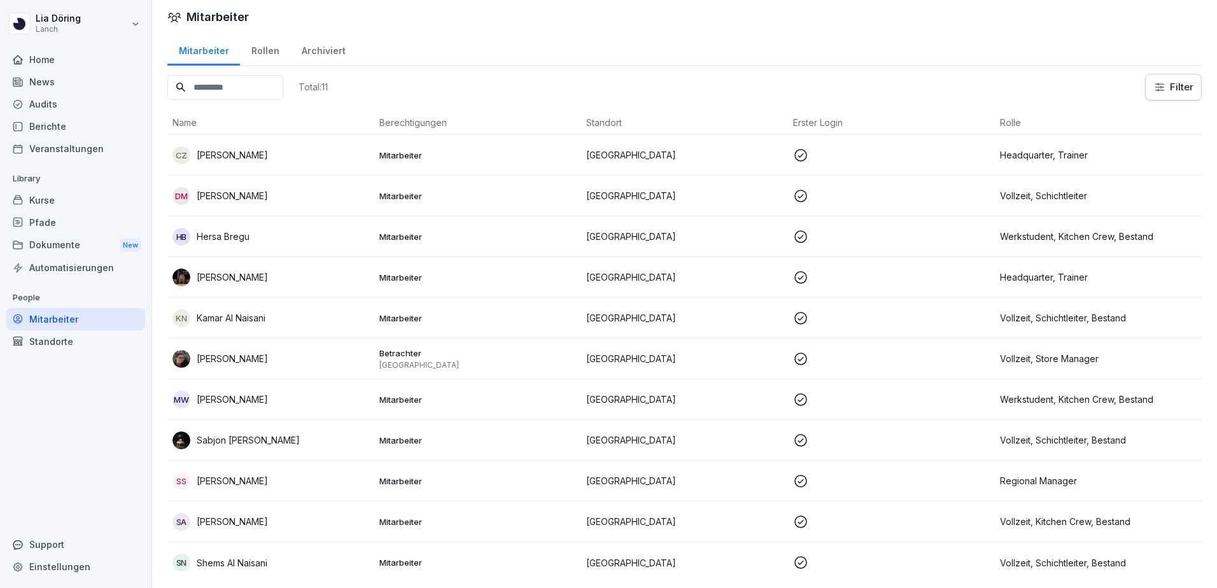
click at [213, 284] on div "[PERSON_NAME]" at bounding box center [270, 278] width 197 height 18
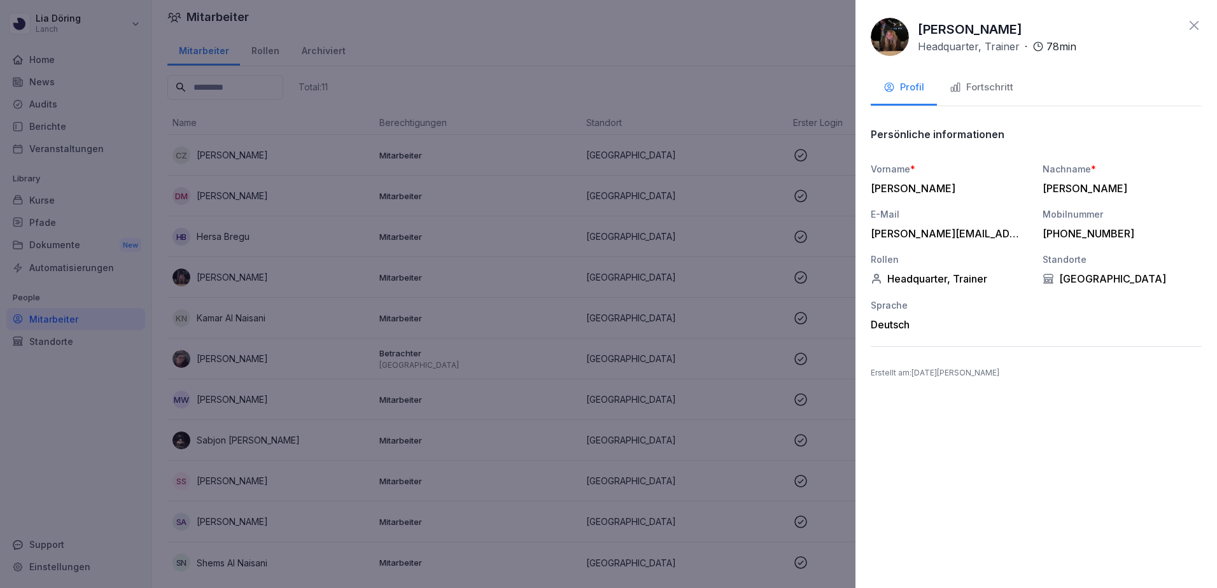
click at [984, 83] on div "Fortschritt" at bounding box center [981, 87] width 64 height 15
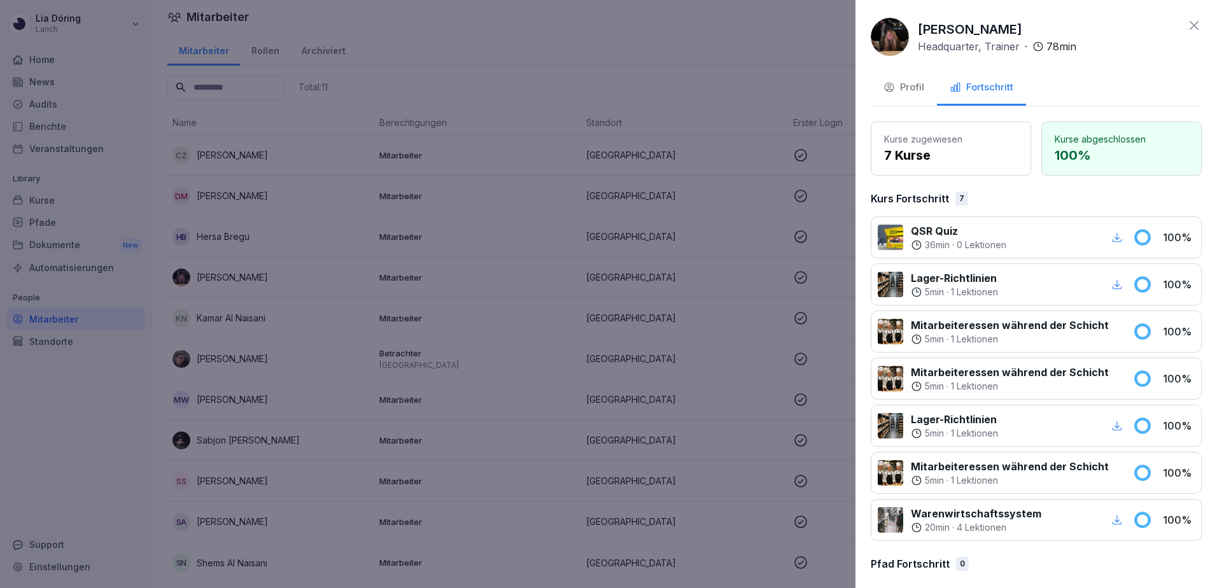
click at [1186, 28] on icon at bounding box center [1193, 25] width 15 height 15
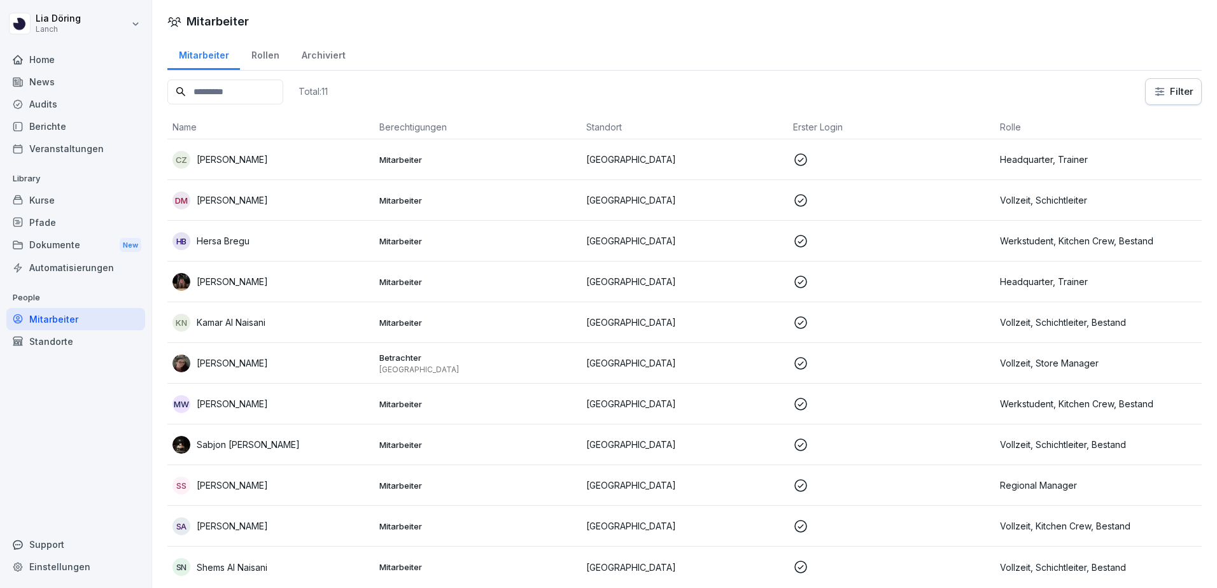
click at [233, 481] on p "[PERSON_NAME]" at bounding box center [232, 485] width 71 height 13
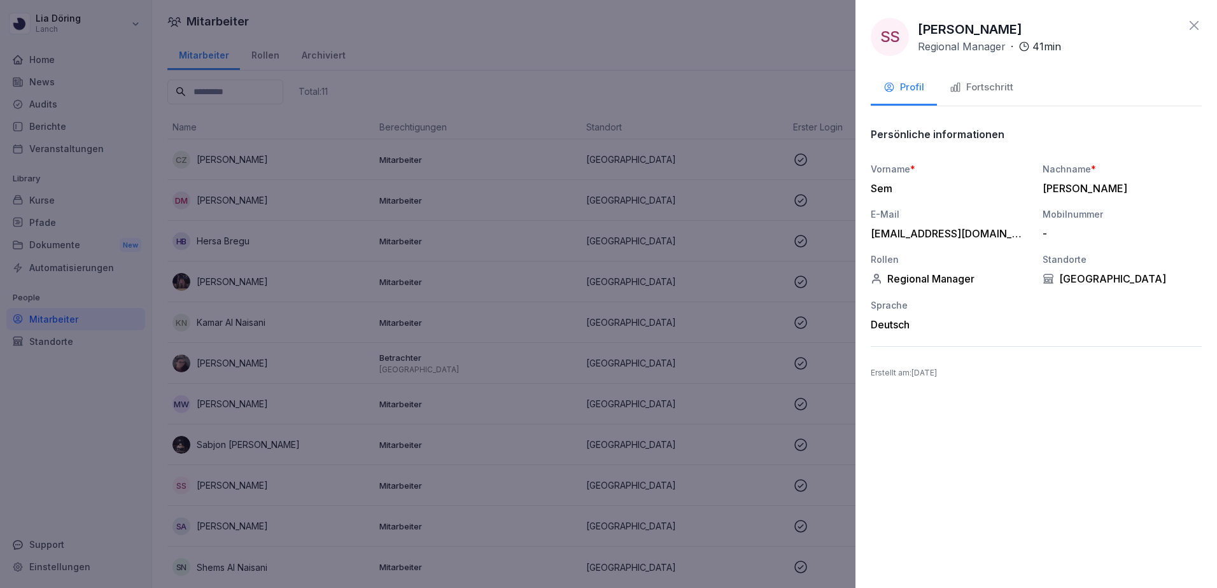
click at [994, 86] on div "Fortschritt" at bounding box center [981, 87] width 64 height 15
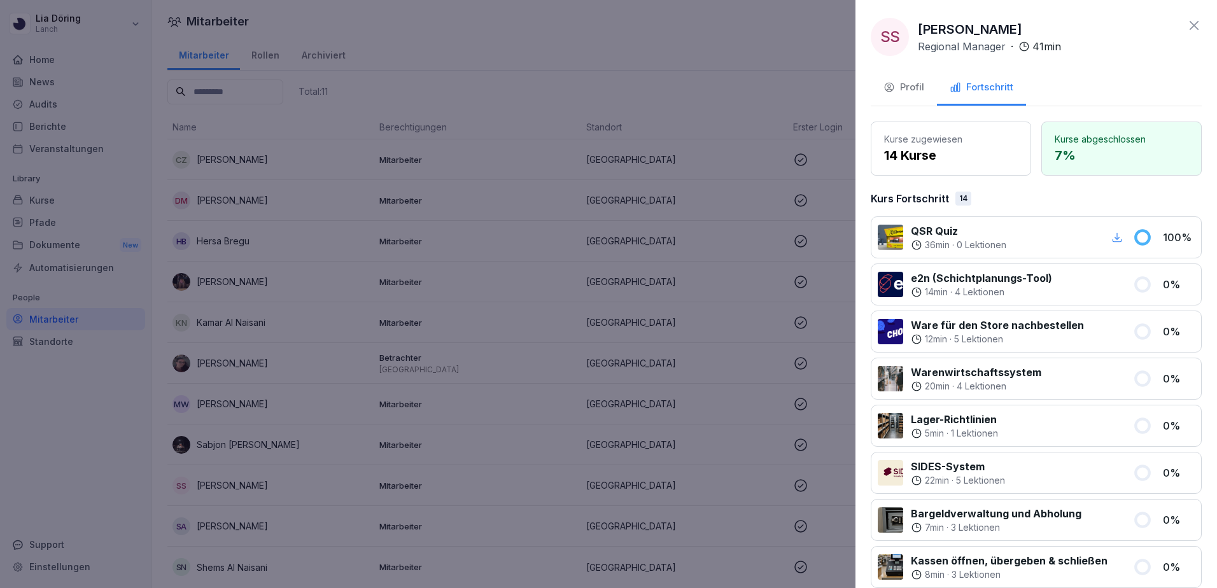
click at [1189, 26] on icon at bounding box center [1193, 25] width 9 height 9
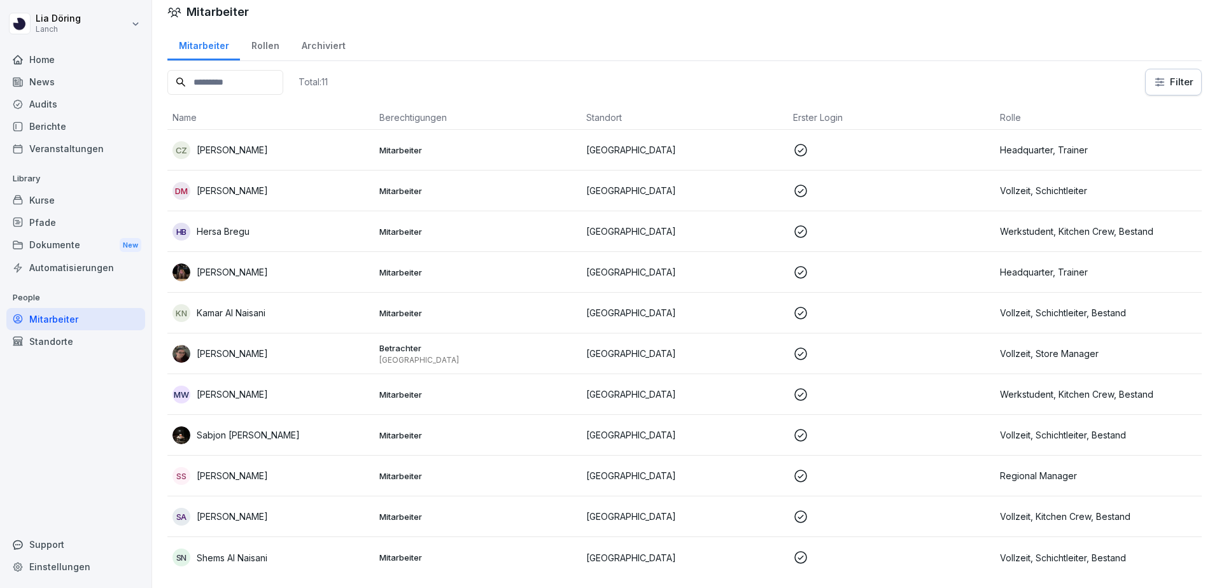
scroll to position [19, 0]
